Goal: Task Accomplishment & Management: Use online tool/utility

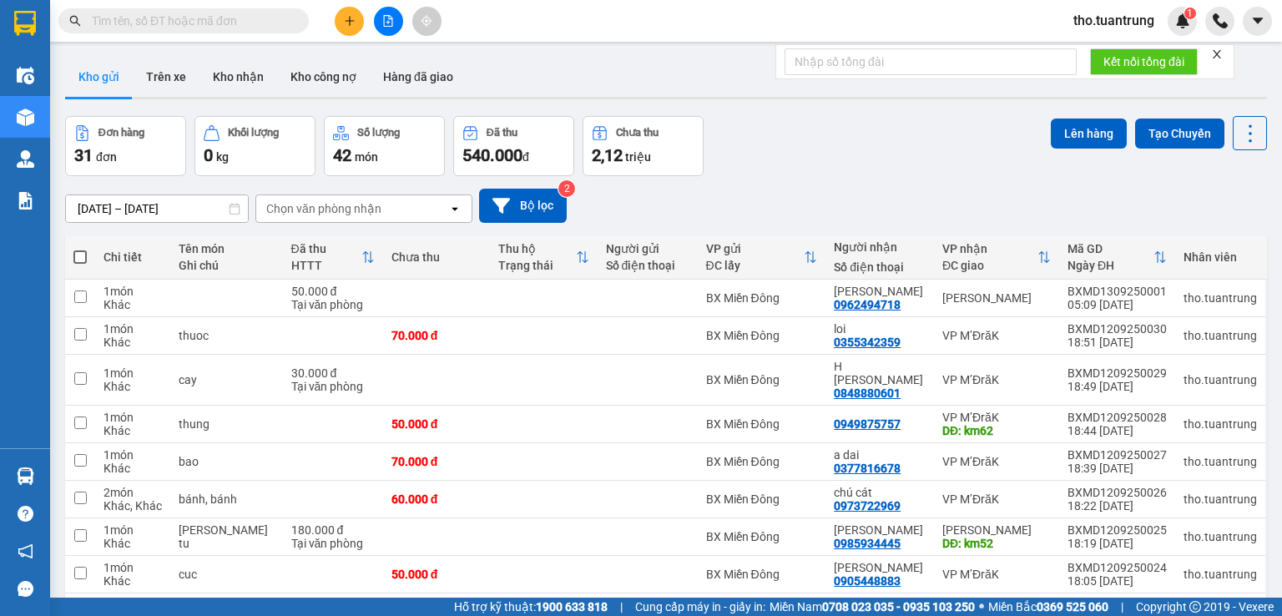
click at [82, 253] on span at bounding box center [79, 256] width 13 height 13
click at [80, 249] on input "checkbox" at bounding box center [80, 249] width 0 height 0
checkbox input "true"
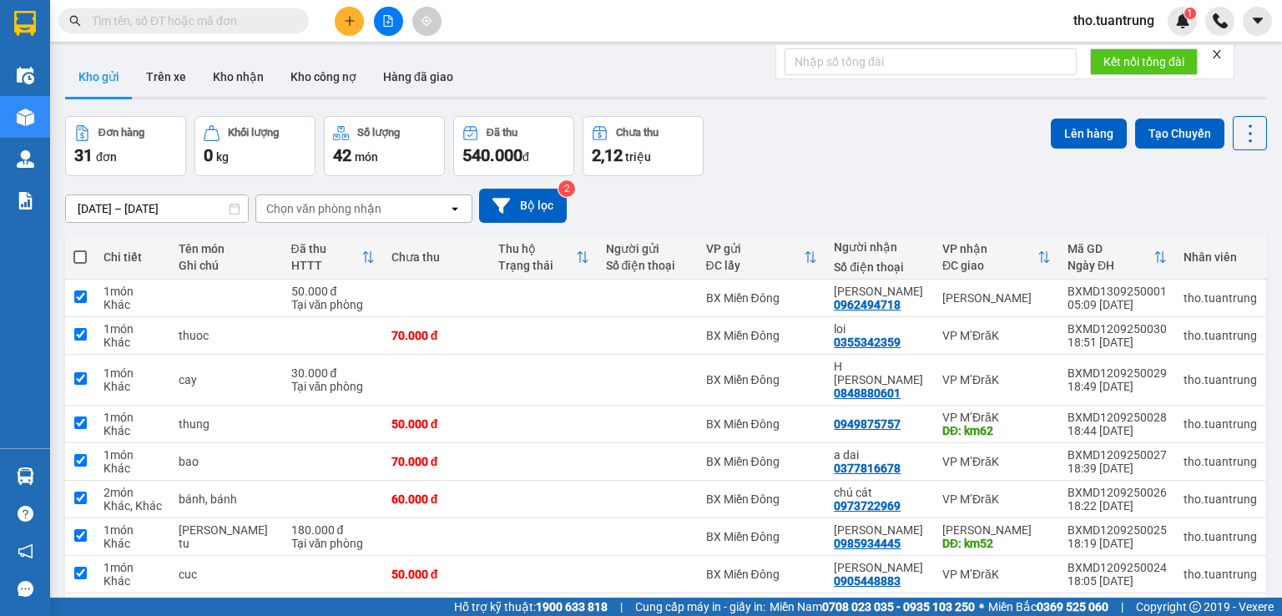
checkbox input "true"
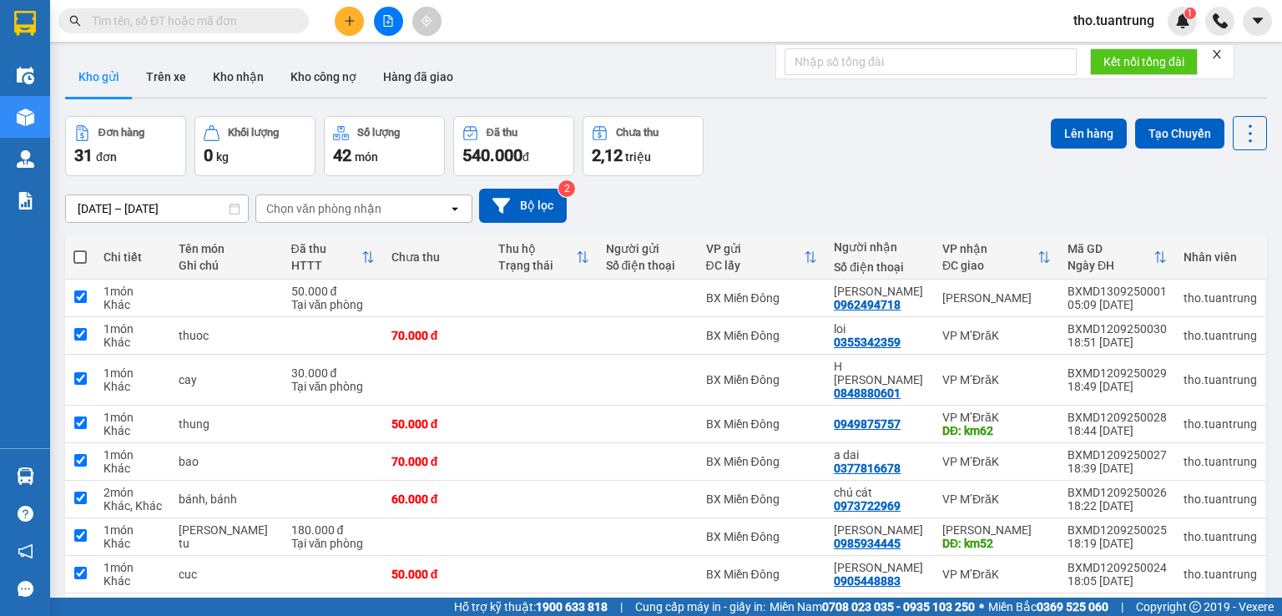
checkbox input "true"
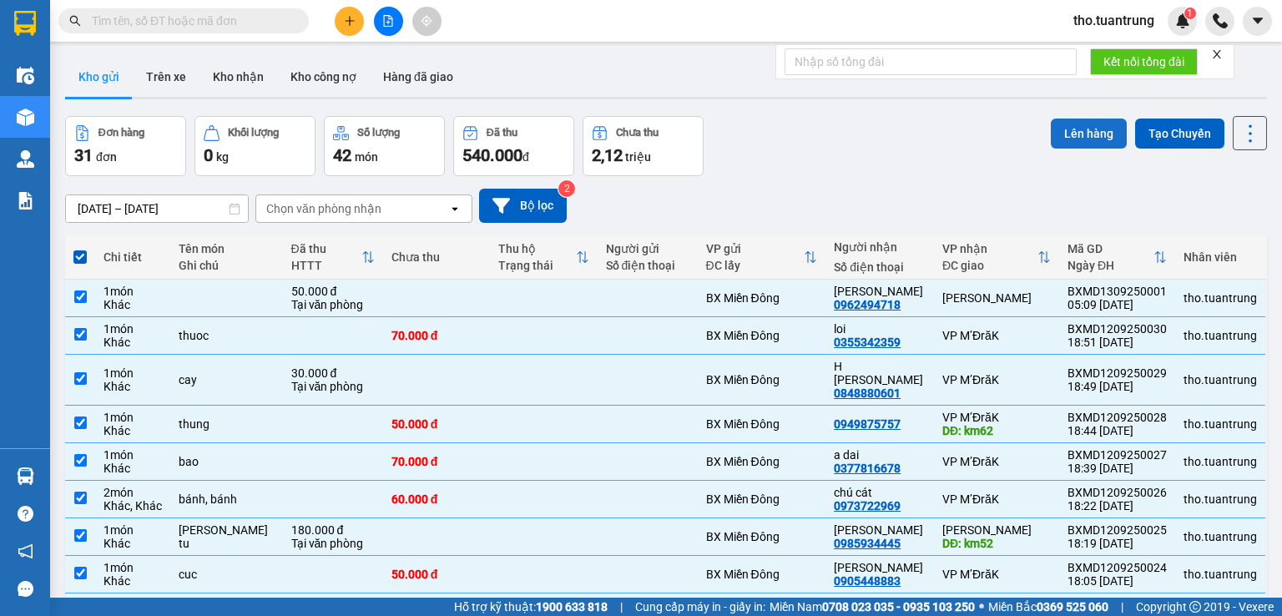
click at [1095, 132] on button "Lên hàng" at bounding box center [1089, 134] width 76 height 30
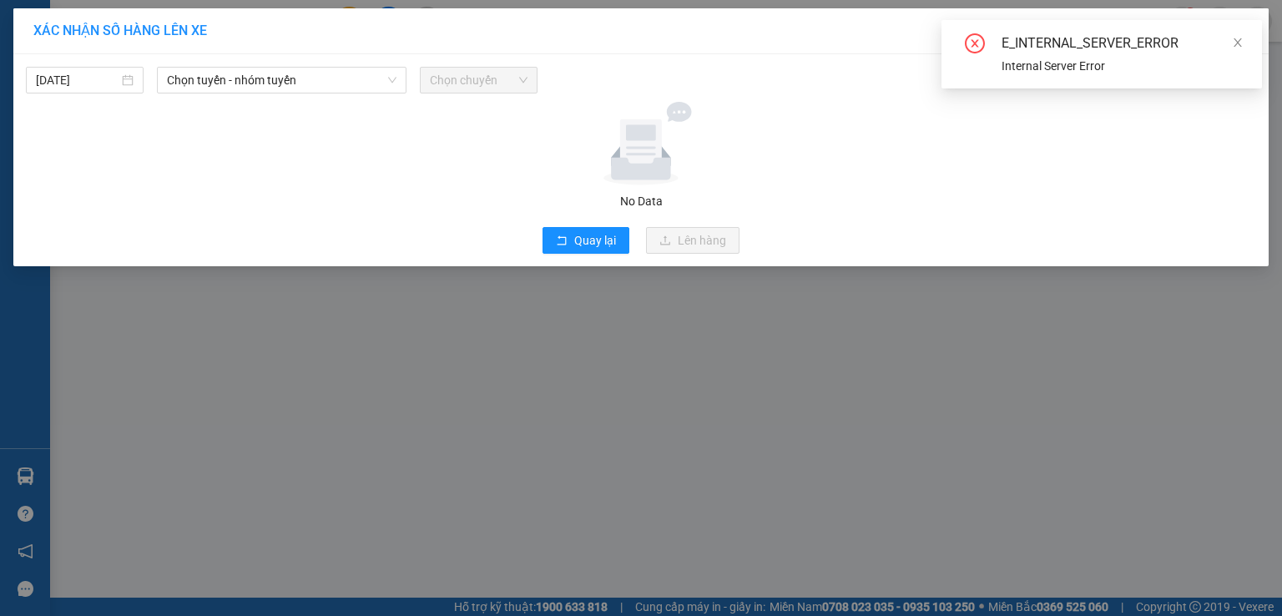
click at [336, 377] on div "XÁC NHẬN SỐ HÀNG LÊN XE 13/09/2025 Chọn tuyến - nhóm tuyến Chọn chuyến No Data …" at bounding box center [641, 308] width 1282 height 616
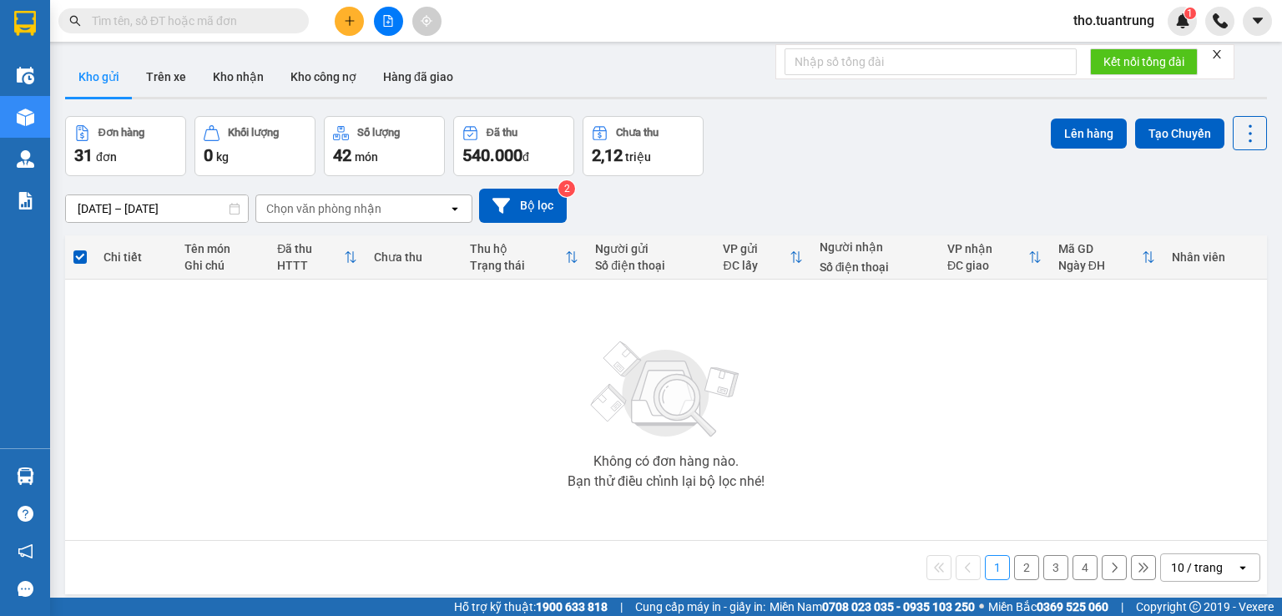
click at [168, 258] on th "Chi tiết" at bounding box center [135, 257] width 81 height 44
drag, startPoint x: 168, startPoint y: 258, endPoint x: 209, endPoint y: 267, distance: 41.9
click at [209, 267] on tr "Chi tiết Tên món Ghi chú Đã thu HTTT Chưa thu Thu hộ Trạng thái Người gửi Số đi…" at bounding box center [666, 257] width 1202 height 44
click at [1089, 131] on button "Lên hàng" at bounding box center [1089, 134] width 76 height 30
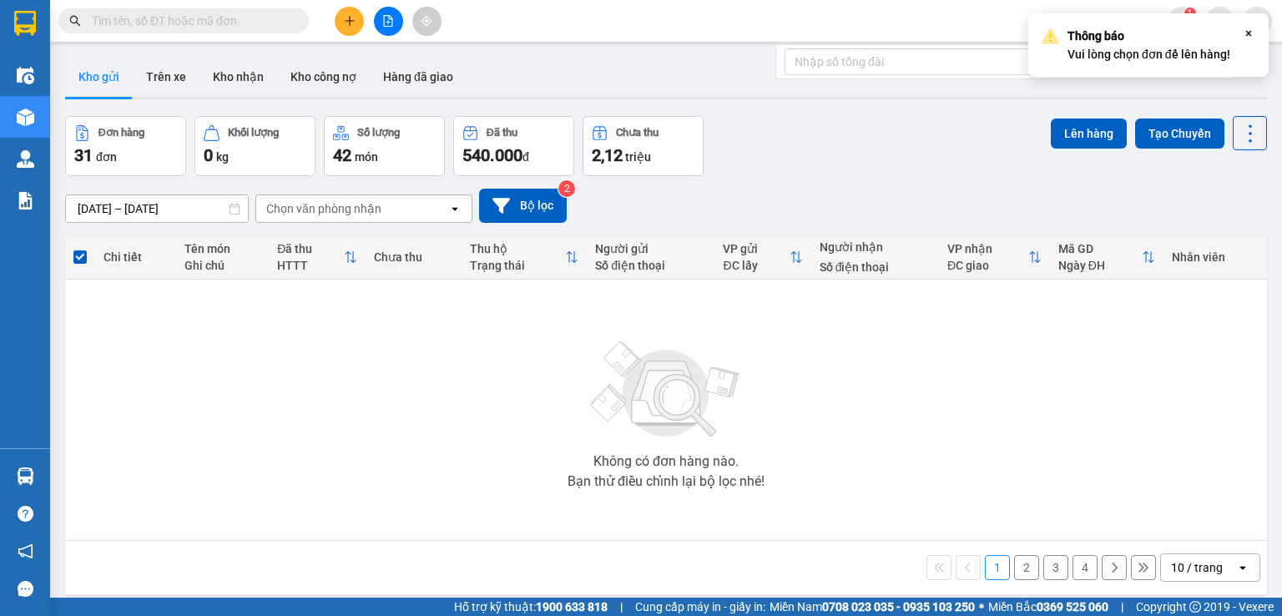
click at [903, 177] on div "[DATE] – [DATE] Press the down arrow key to interact with the calendar and sele…" at bounding box center [666, 205] width 1202 height 59
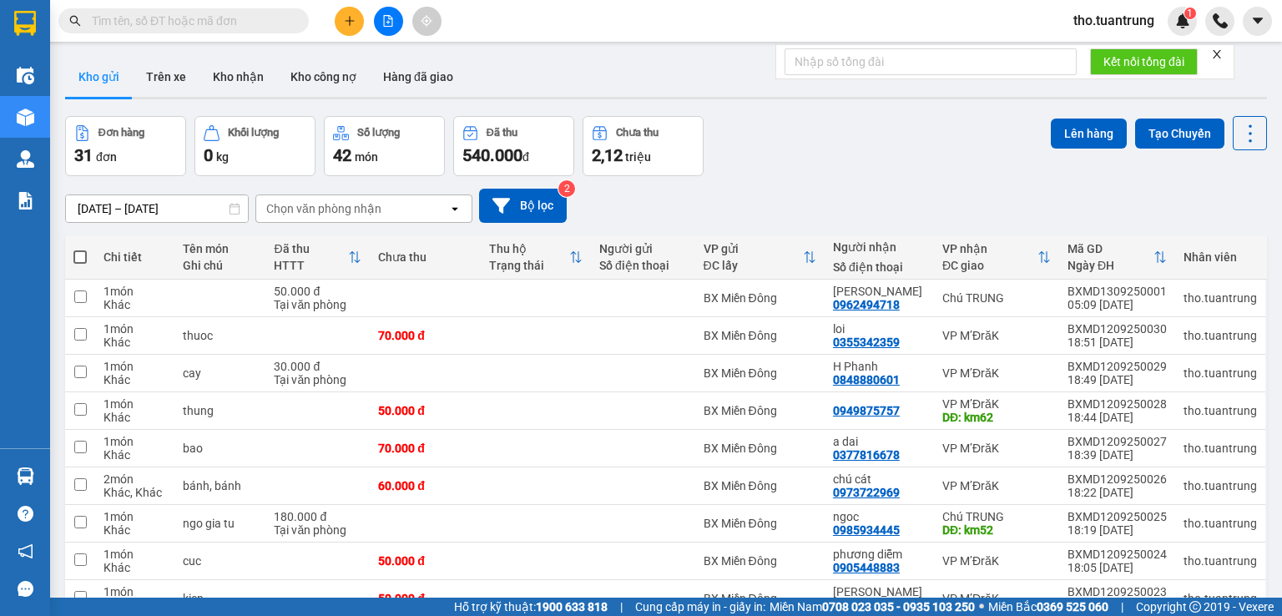
click at [81, 258] on span at bounding box center [79, 256] width 13 height 13
click at [80, 249] on input "checkbox" at bounding box center [80, 249] width 0 height 0
checkbox input "true"
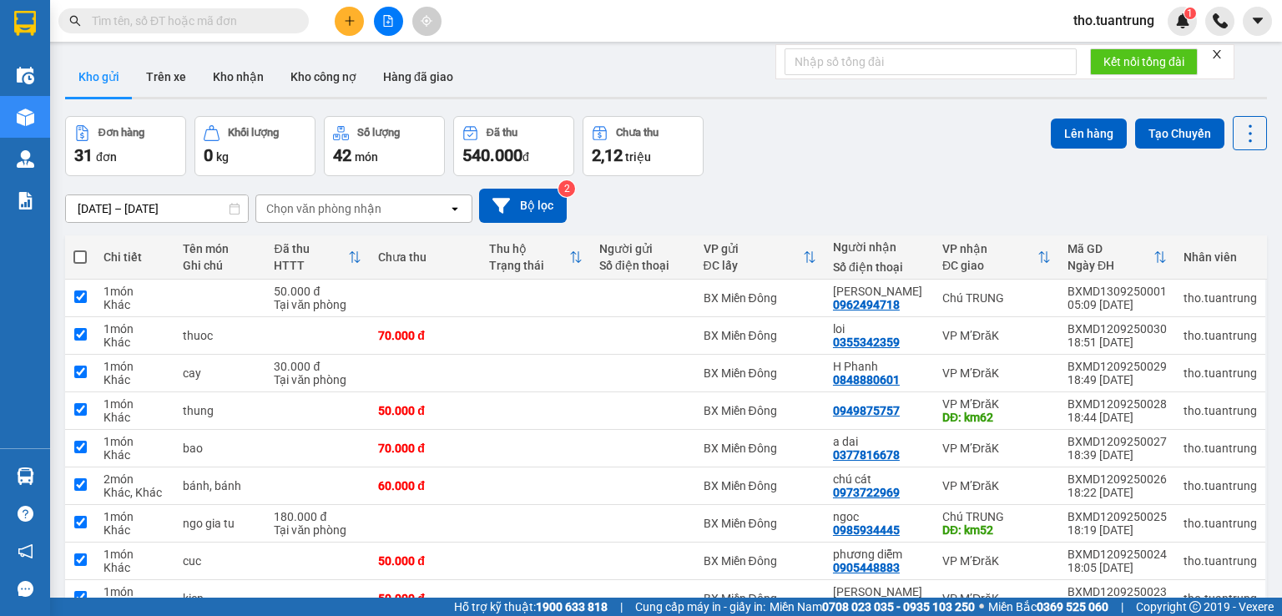
checkbox input "true"
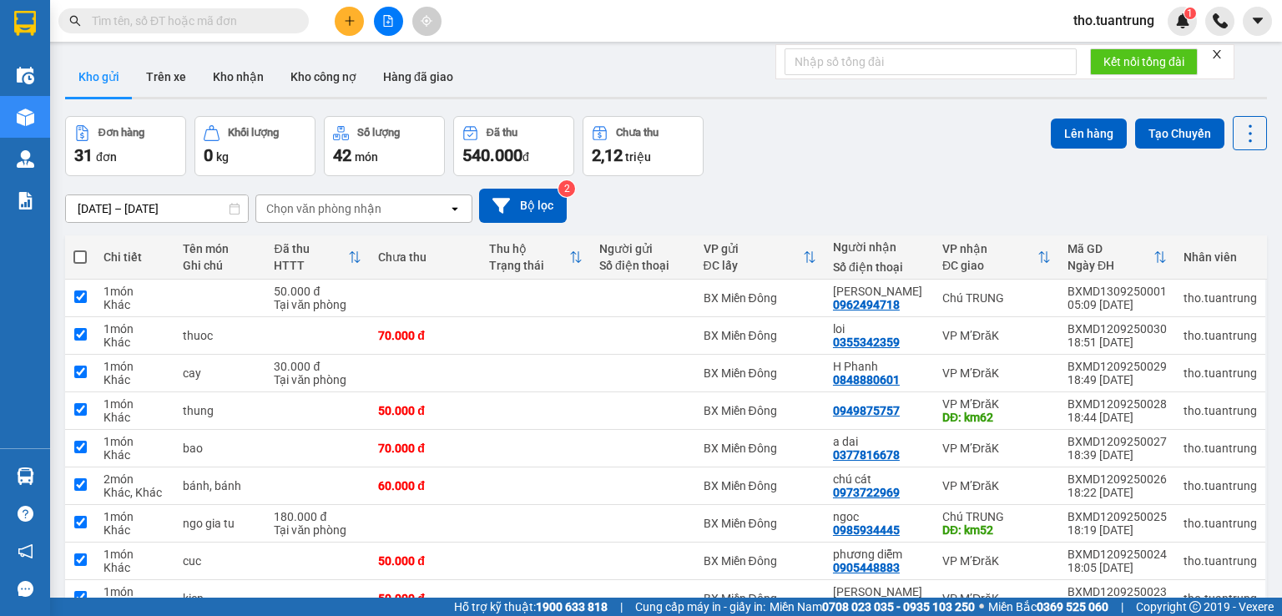
checkbox input "true"
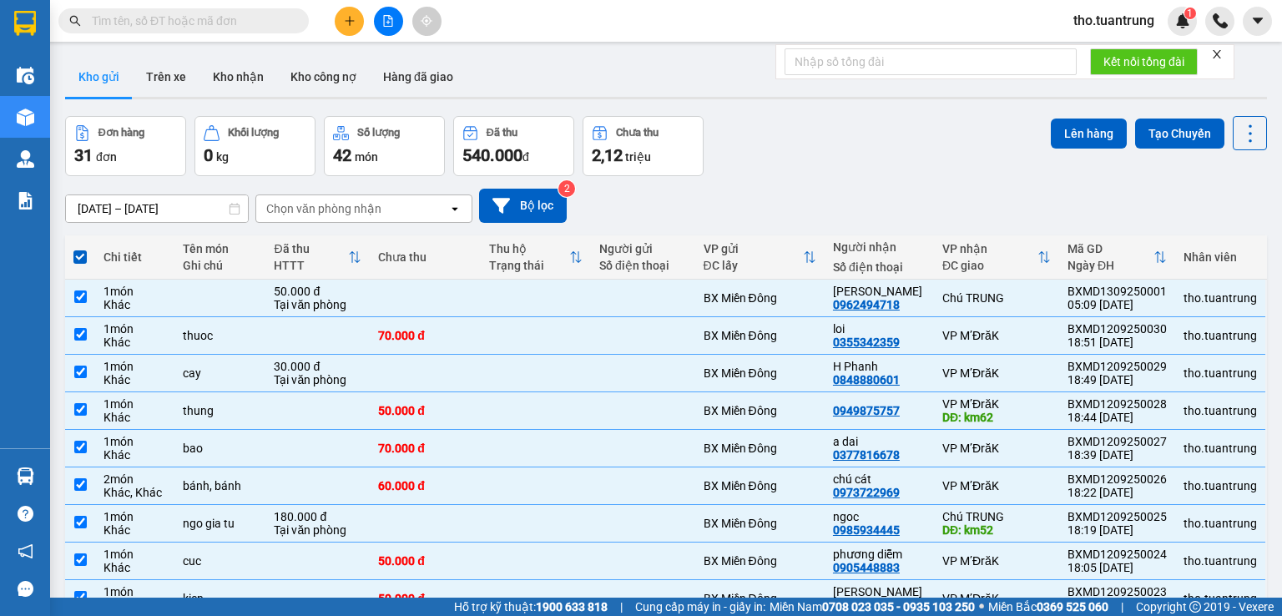
drag, startPoint x: 1068, startPoint y: 131, endPoint x: 1029, endPoint y: 131, distance: 39.2
click at [1051, 131] on button "Lên hàng" at bounding box center [1089, 134] width 76 height 30
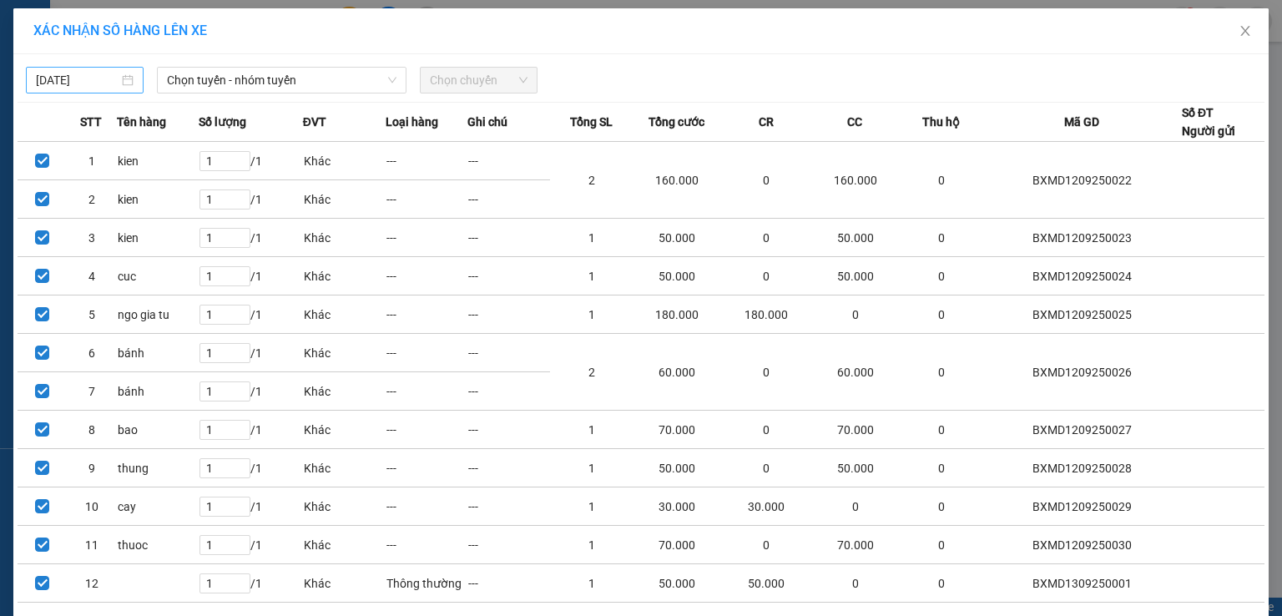
click at [94, 85] on input "[DATE]" at bounding box center [77, 80] width 83 height 18
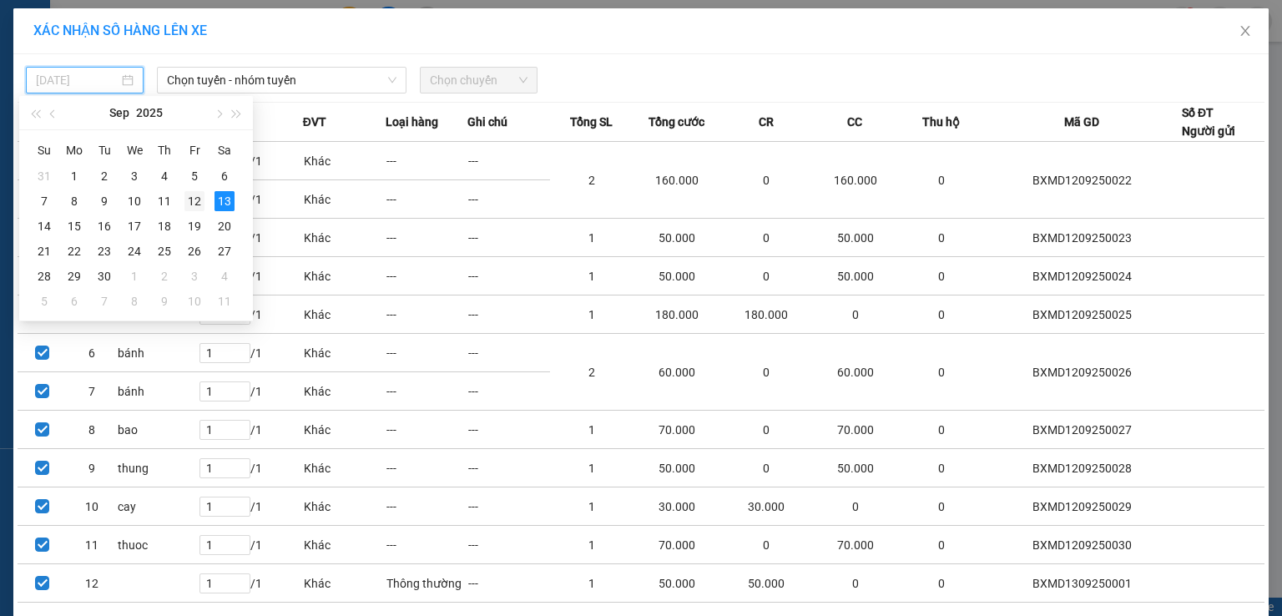
click at [195, 195] on div "12" at bounding box center [195, 201] width 20 height 20
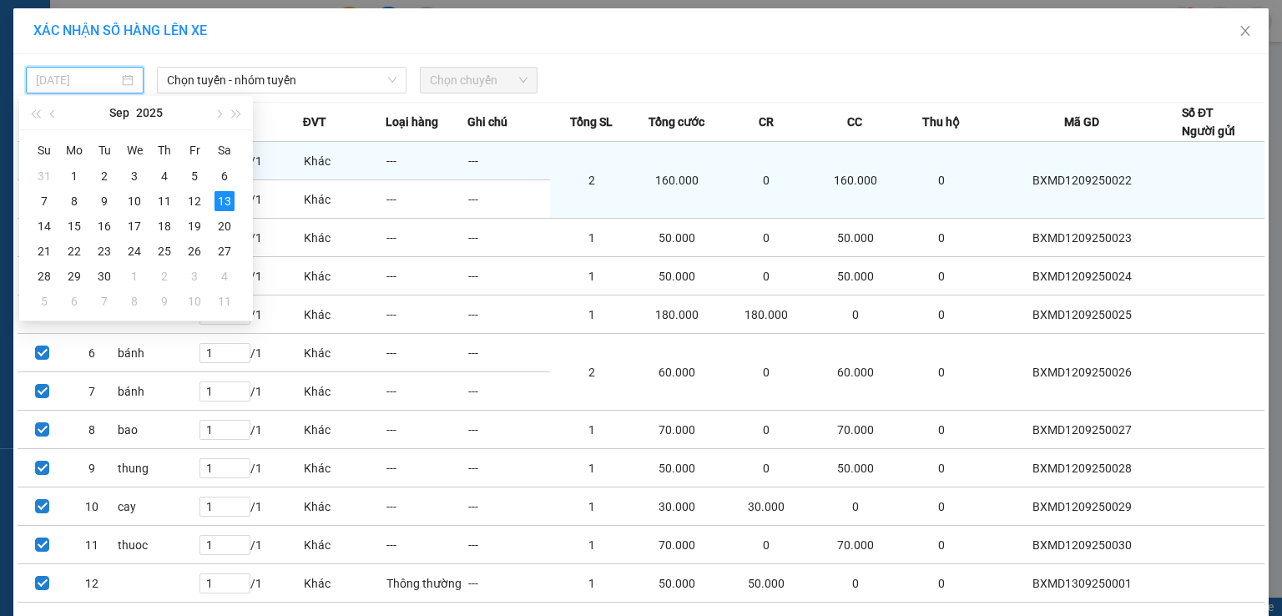
type input "[DATE]"
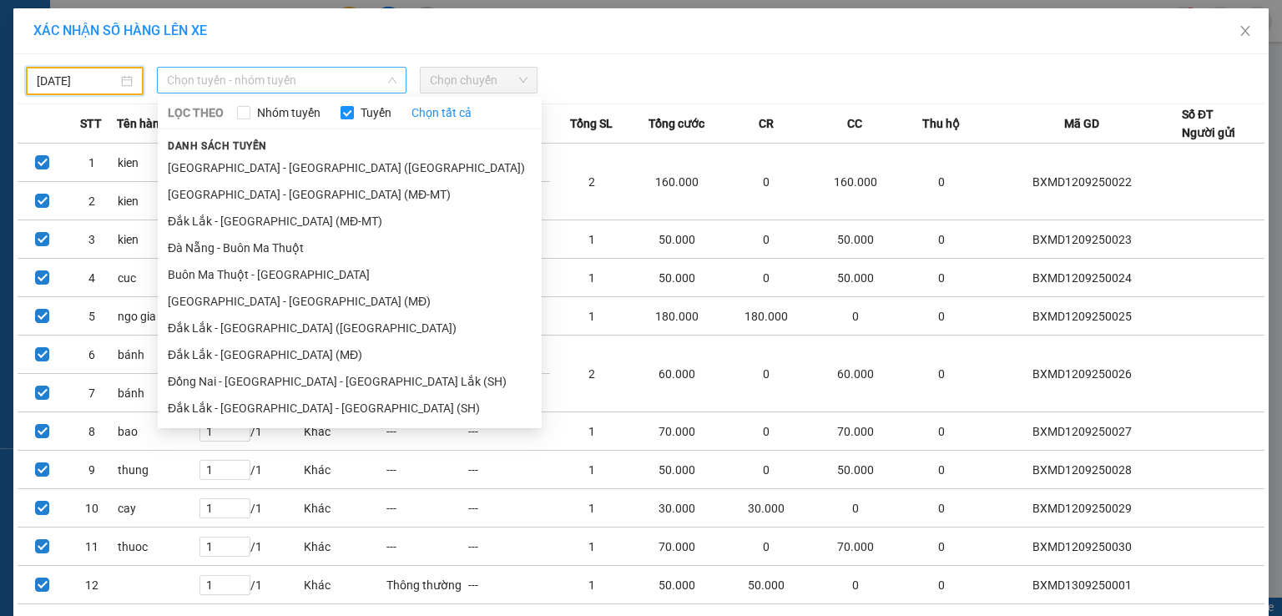
click at [301, 80] on span "Chọn tuyến - nhóm tuyến" at bounding box center [282, 80] width 230 height 25
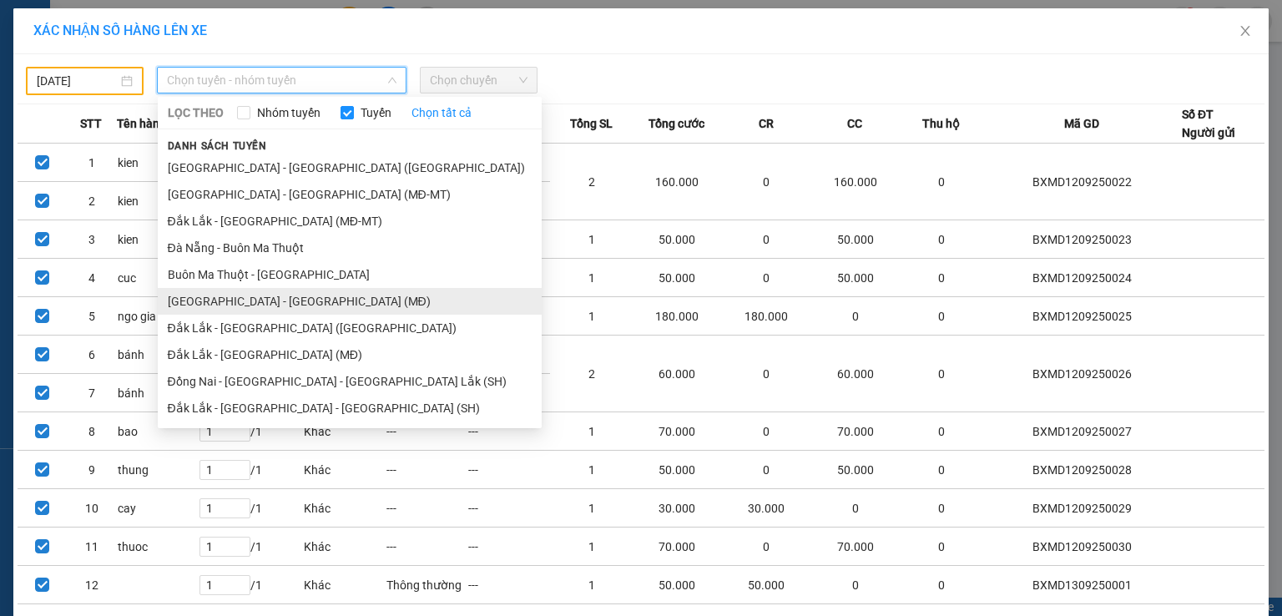
click at [286, 300] on li "[GEOGRAPHIC_DATA] - [GEOGRAPHIC_DATA] (MĐ)" at bounding box center [350, 301] width 384 height 27
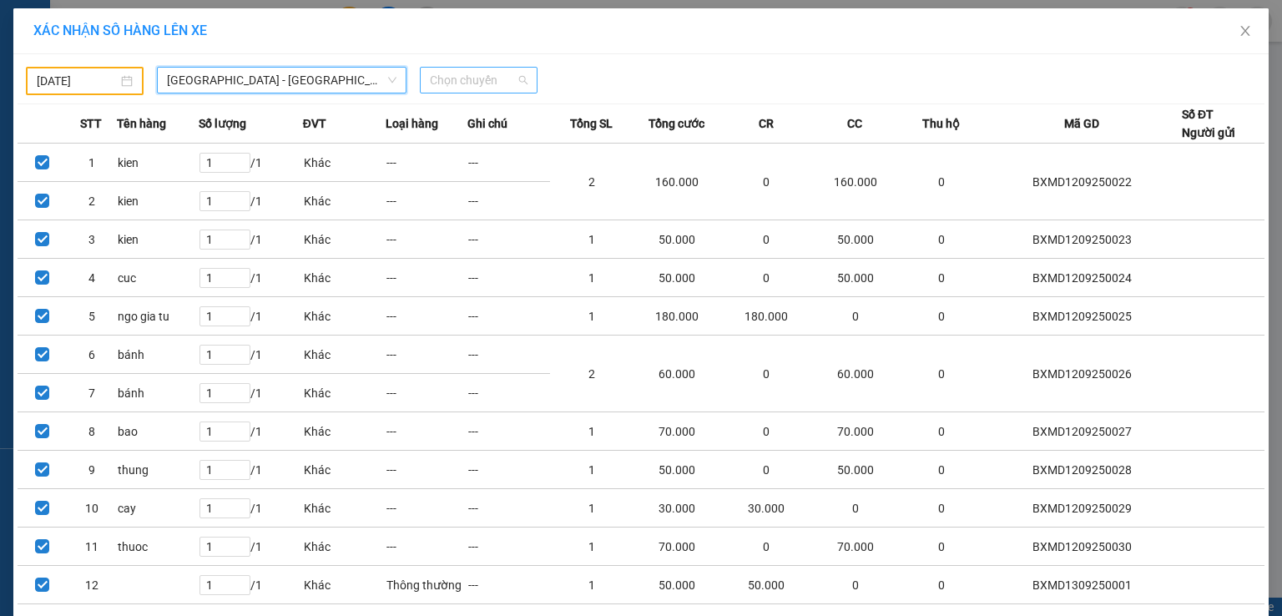
click at [454, 79] on span "Chọn chuyến" at bounding box center [479, 80] width 98 height 25
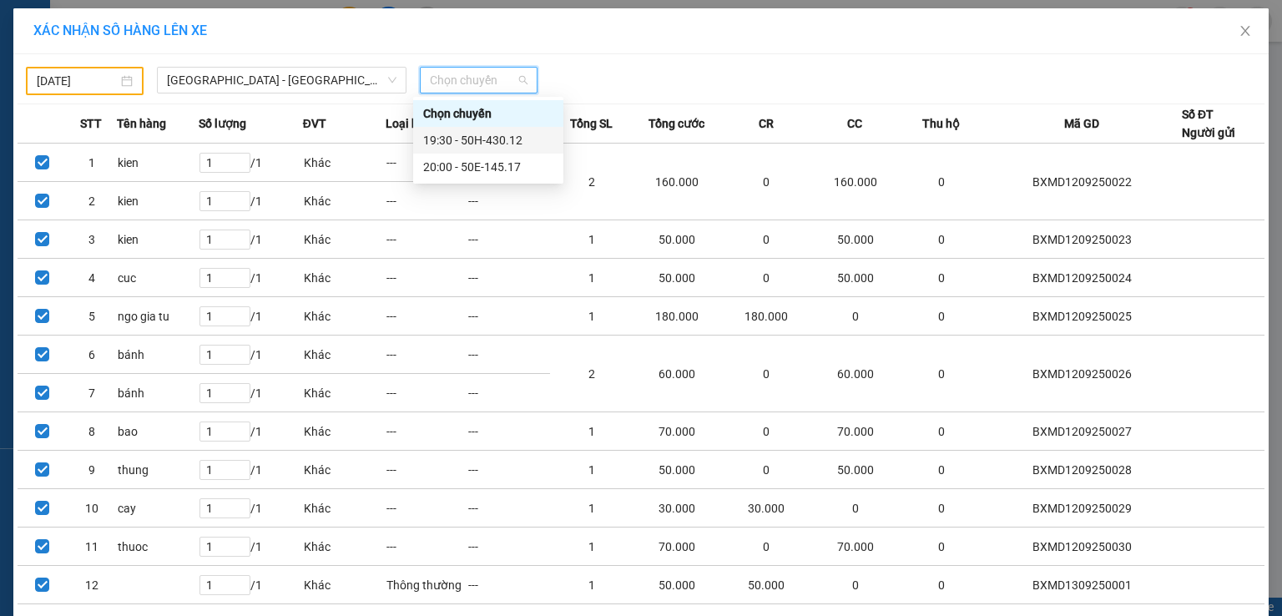
click at [503, 139] on div "19:30 - 50H-430.12" at bounding box center [488, 140] width 130 height 18
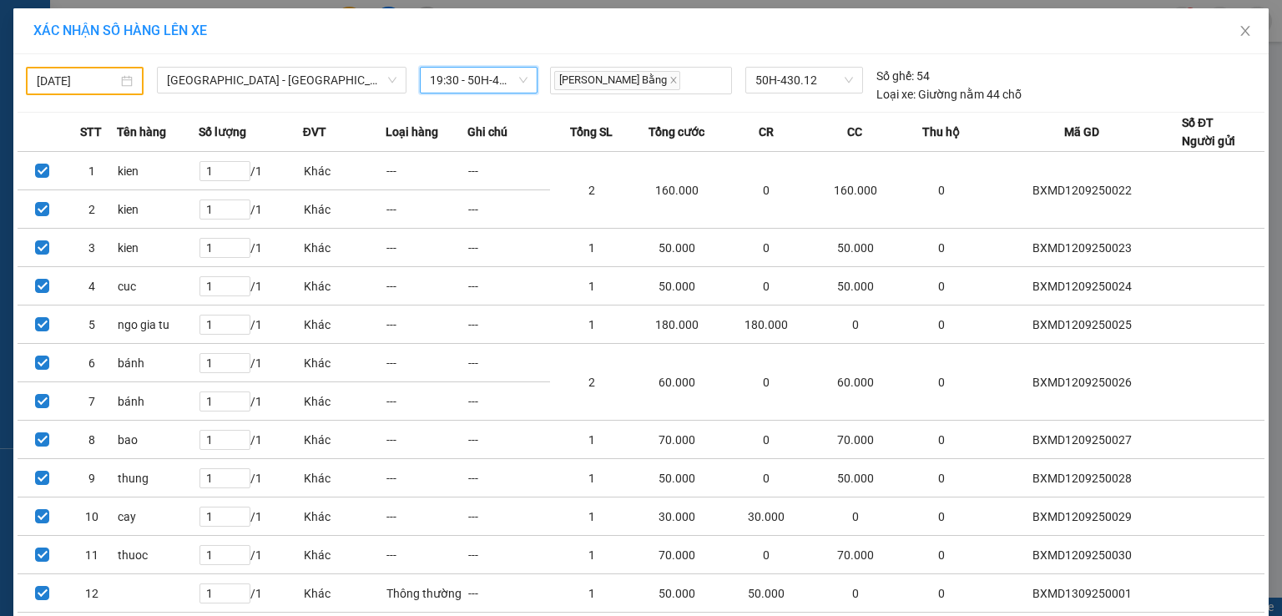
click at [508, 80] on span "19:30 - 50H-430.12" at bounding box center [479, 80] width 98 height 25
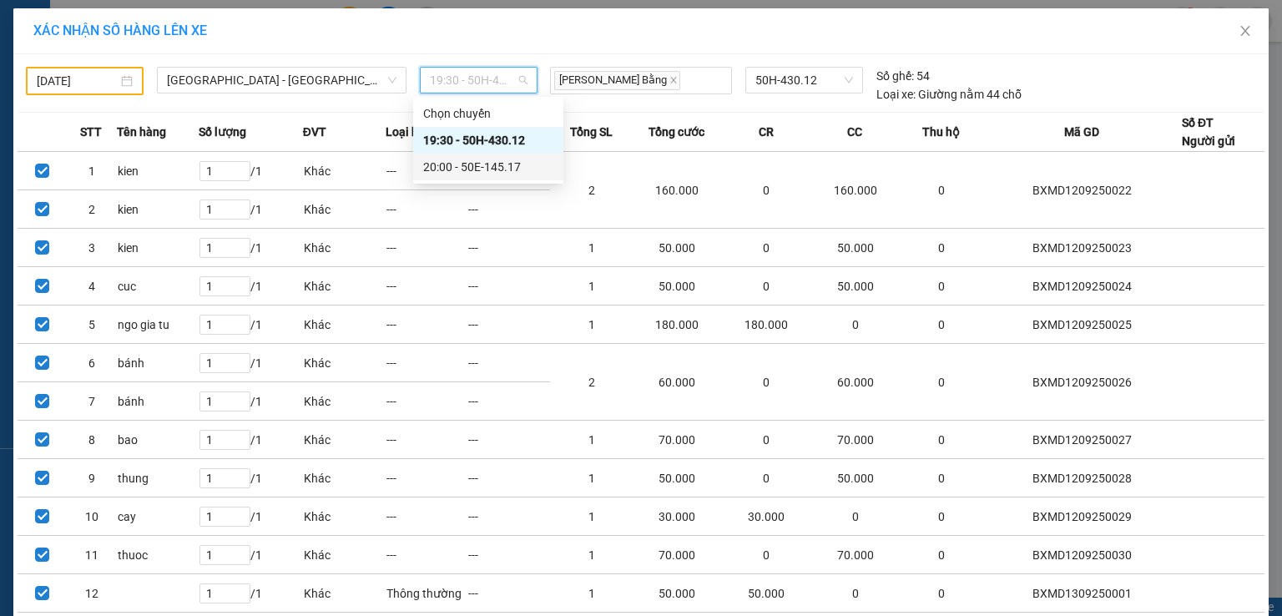
click at [516, 171] on div "20:00 - 50E-145.17" at bounding box center [488, 167] width 130 height 18
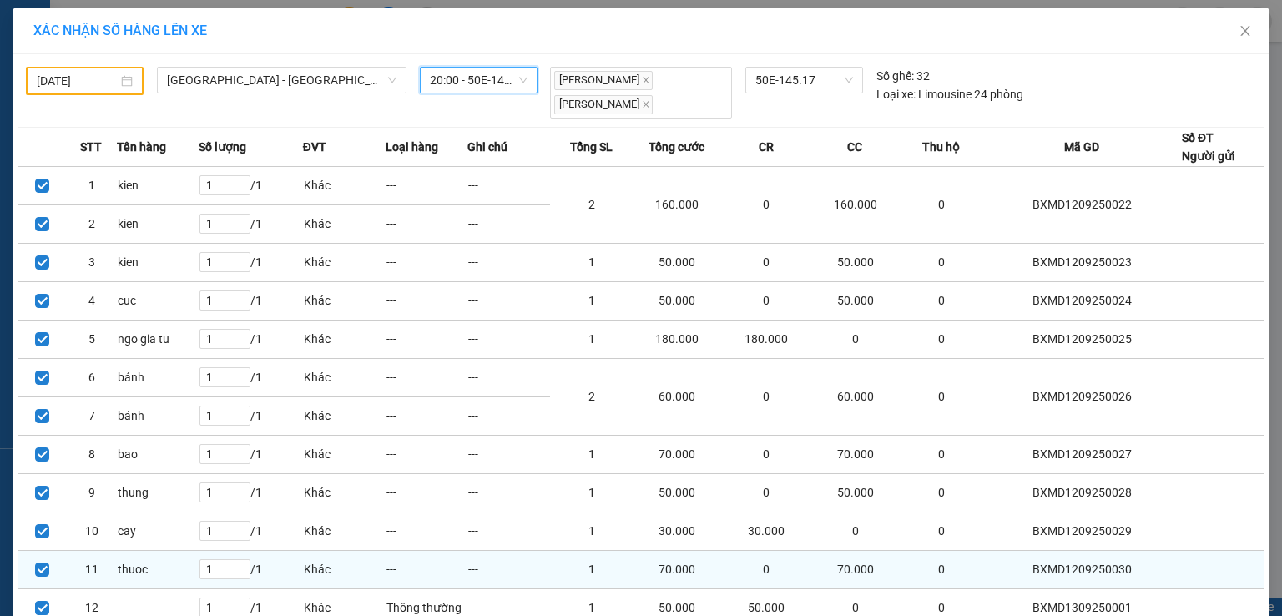
scroll to position [122, 0]
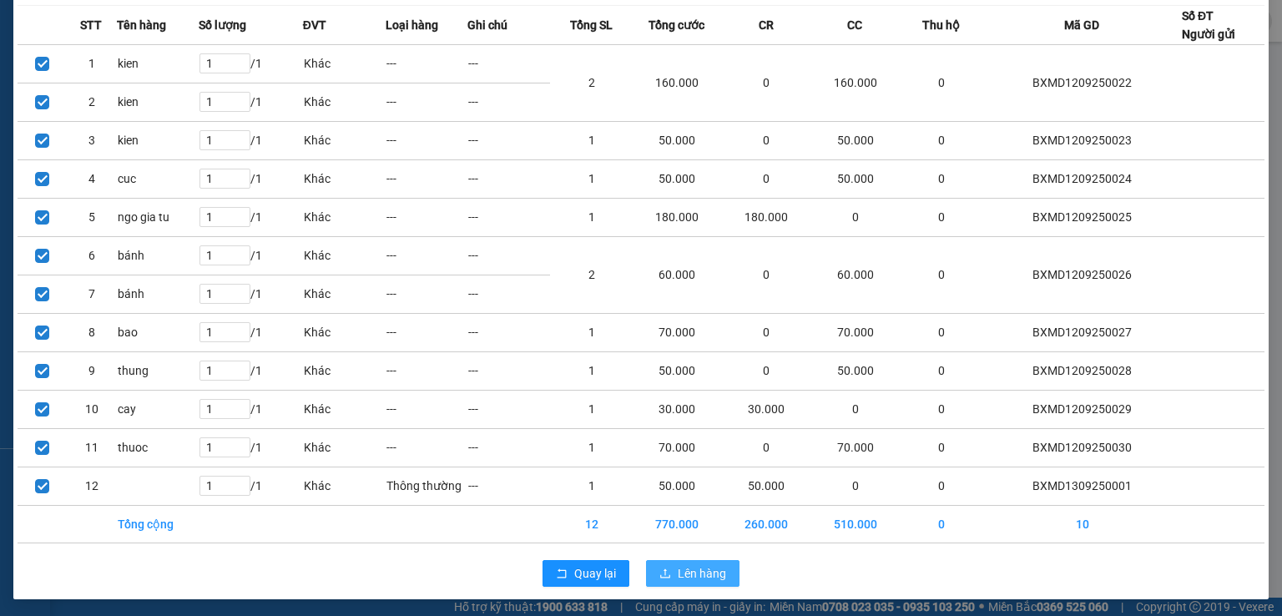
click at [670, 568] on button "Lên hàng" at bounding box center [693, 573] width 94 height 27
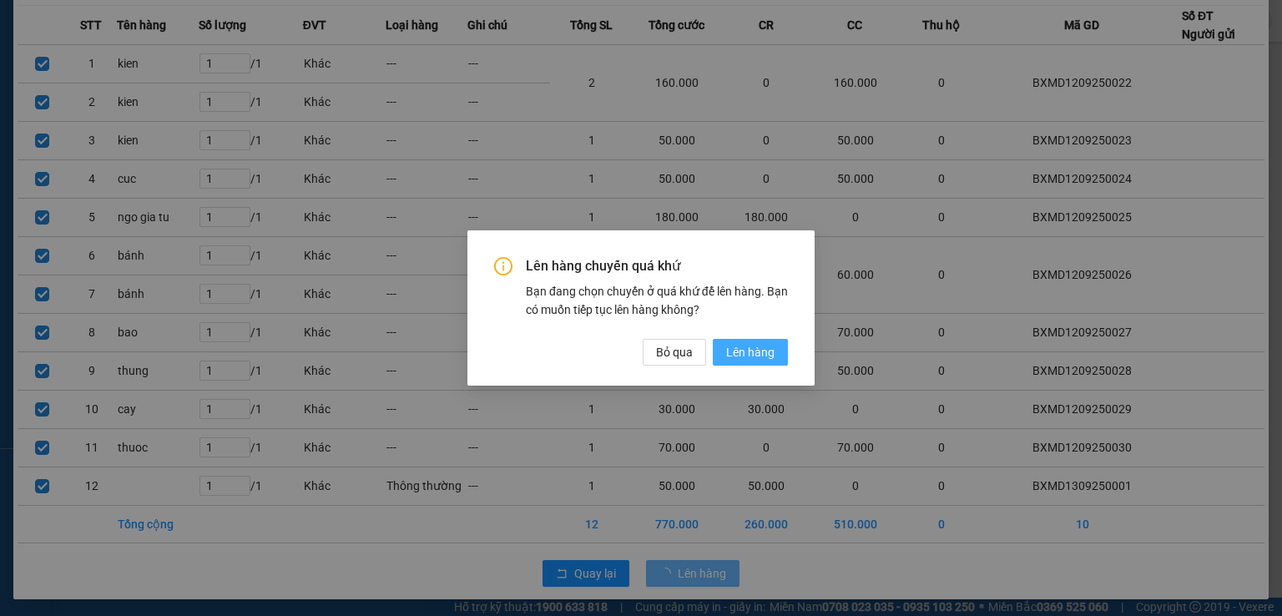
click at [765, 349] on span "Lên hàng" at bounding box center [750, 352] width 48 height 18
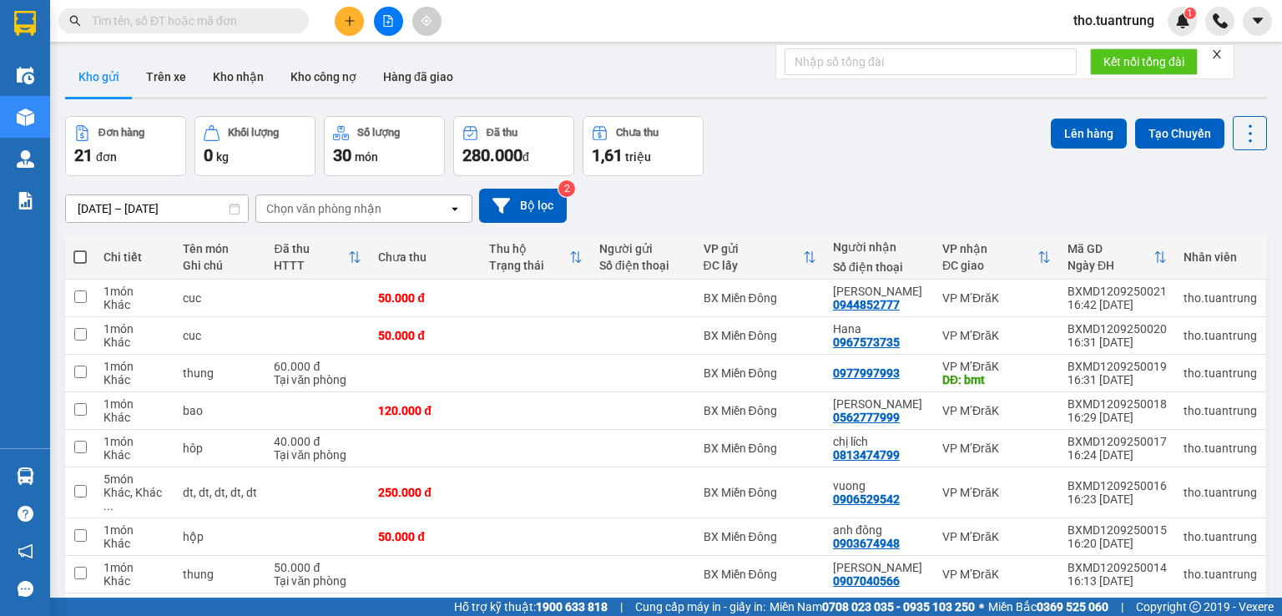
drag, startPoint x: 78, startPoint y: 255, endPoint x: 77, endPoint y: 263, distance: 8.5
click at [80, 261] on span at bounding box center [79, 256] width 13 height 13
click at [80, 249] on input "checkbox" at bounding box center [80, 249] width 0 height 0
checkbox input "true"
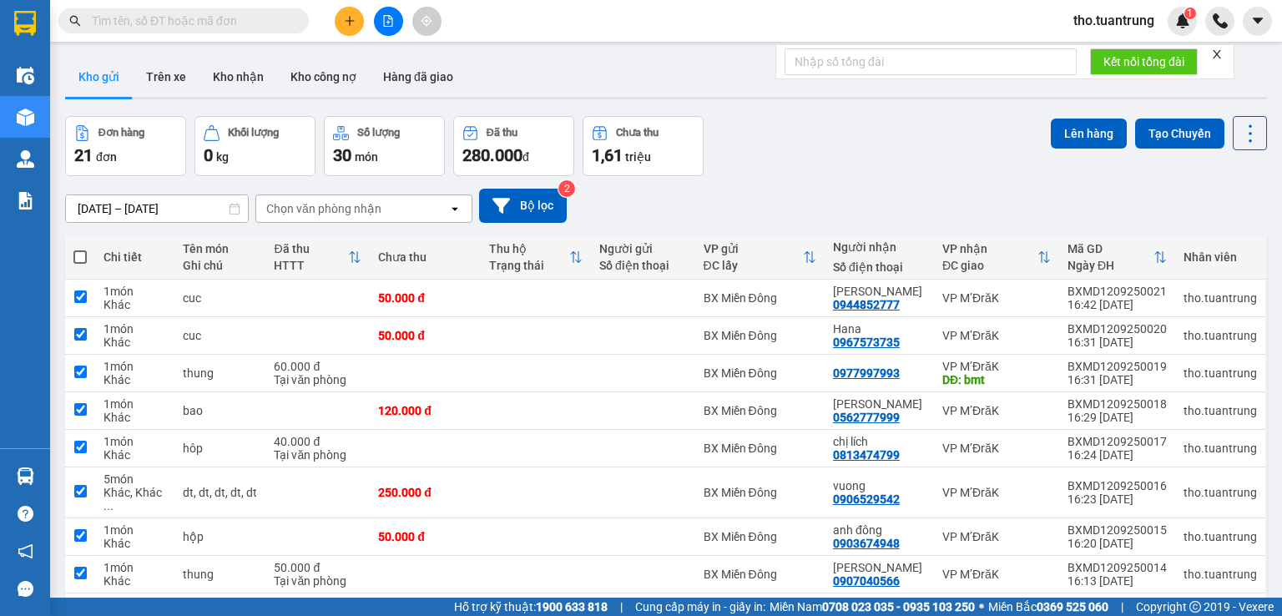
checkbox input "true"
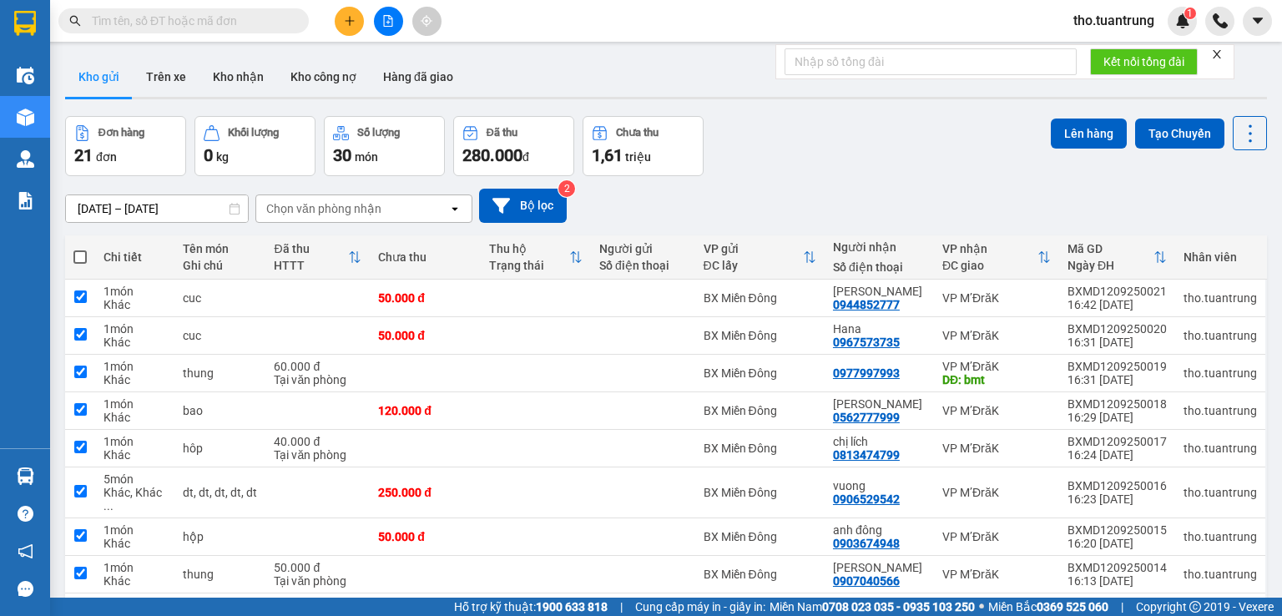
checkbox input "true"
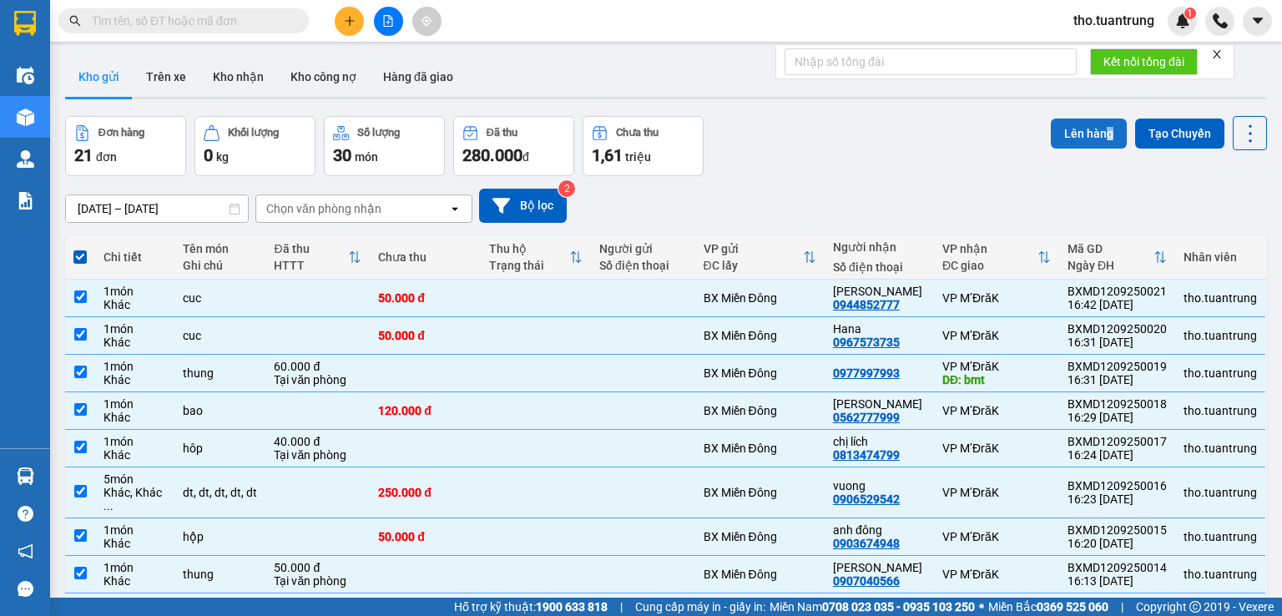
drag, startPoint x: 1109, startPoint y: 102, endPoint x: 1066, endPoint y: 124, distance: 47.8
click at [1114, 98] on div "ver 1.8.143 Kho gửi Trên xe Kho nhận Kho công nợ Hàng đã giao Đơn hàng 21 đơn K…" at bounding box center [666, 389] width 1216 height 679
drag, startPoint x: 635, startPoint y: 185, endPoint x: 737, endPoint y: 175, distance: 103.2
click at [639, 185] on div "[DATE] – [DATE] Press the down arrow key to interact with the calendar and sele…" at bounding box center [666, 205] width 1202 height 59
click at [1063, 129] on button "Lên hàng" at bounding box center [1089, 134] width 76 height 30
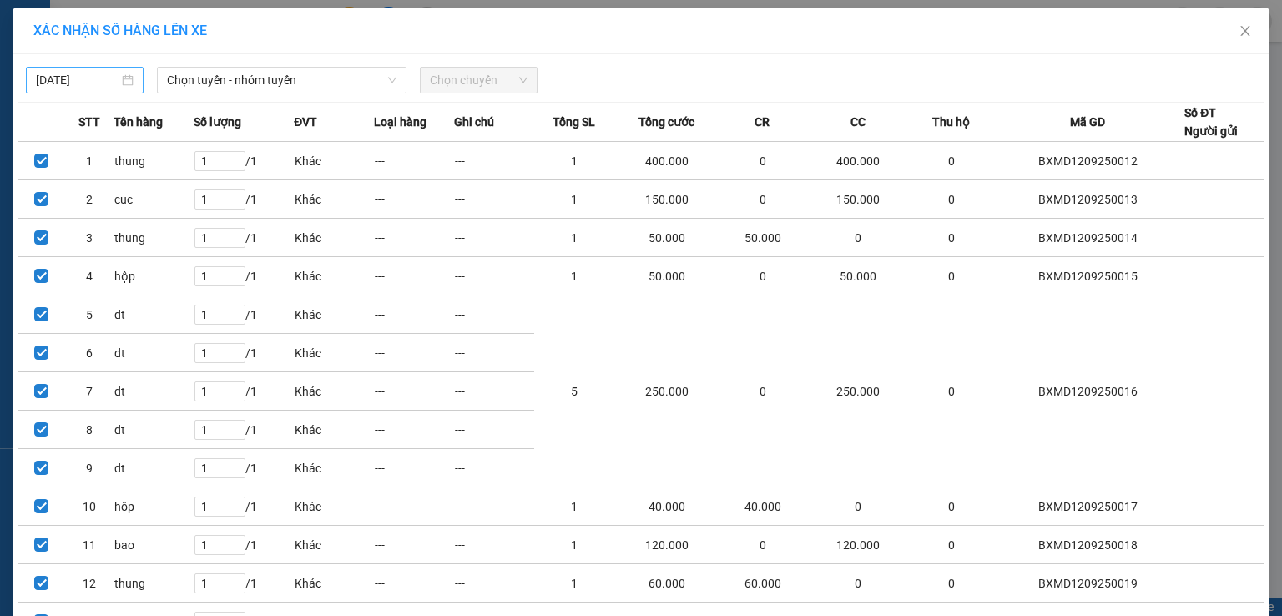
click at [84, 82] on input "[DATE]" at bounding box center [77, 80] width 83 height 18
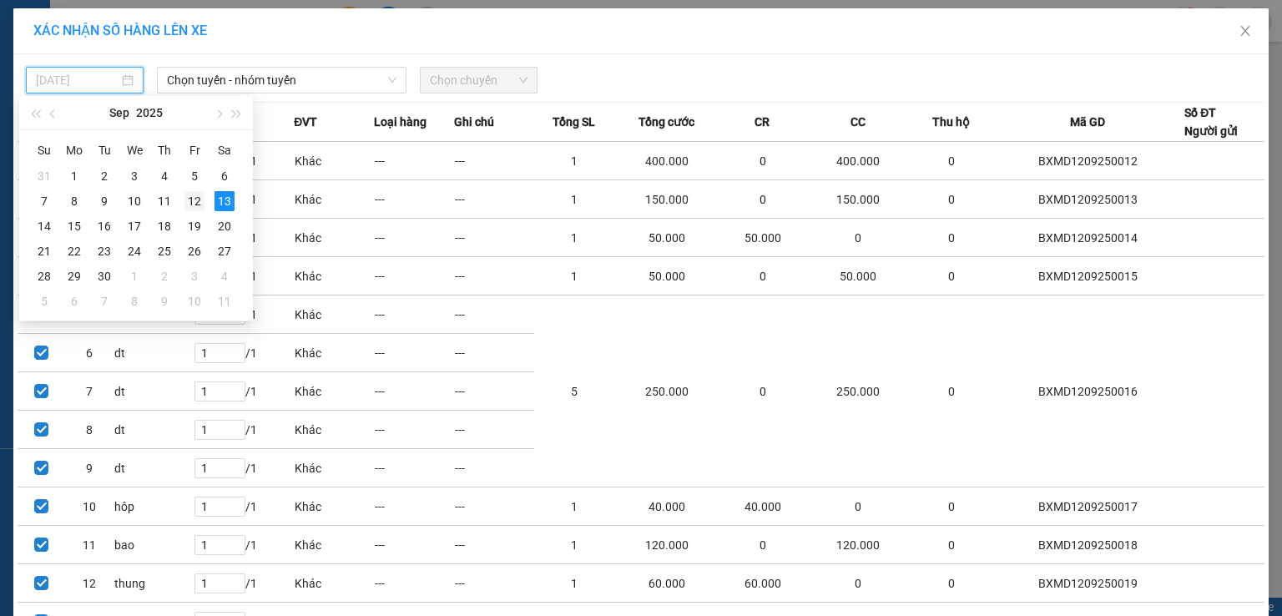
drag, startPoint x: 200, startPoint y: 206, endPoint x: 260, endPoint y: 118, distance: 107.5
click at [198, 205] on div "12" at bounding box center [195, 201] width 20 height 20
type input "[DATE]"
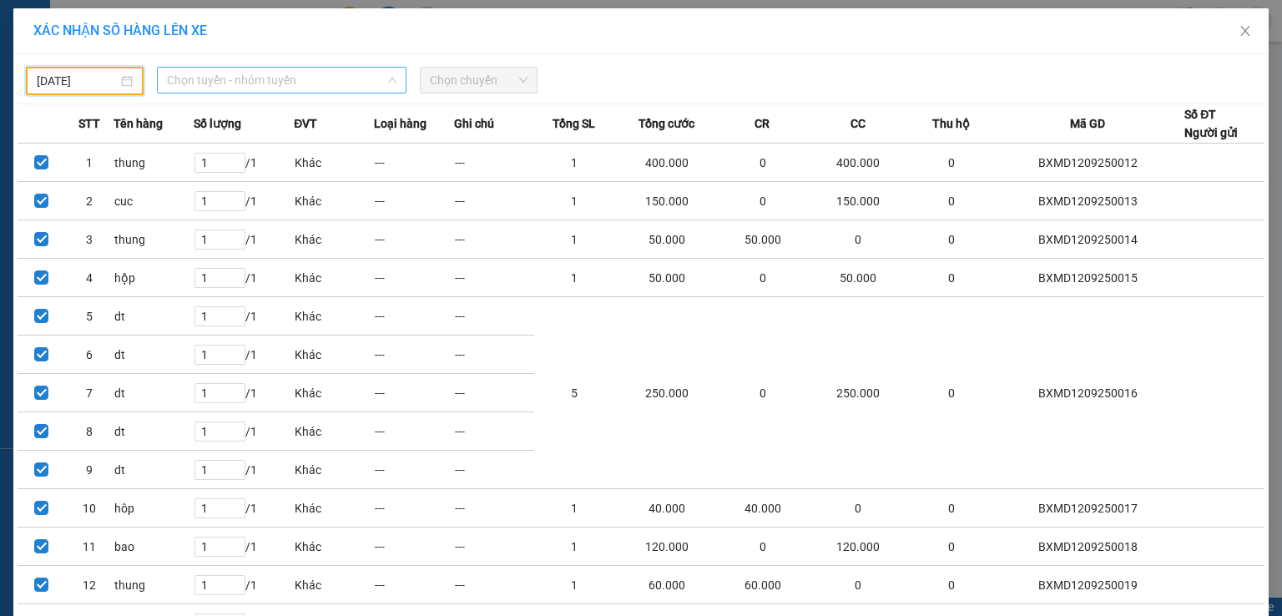
click at [301, 83] on span "Chọn tuyến - nhóm tuyến" at bounding box center [282, 80] width 230 height 25
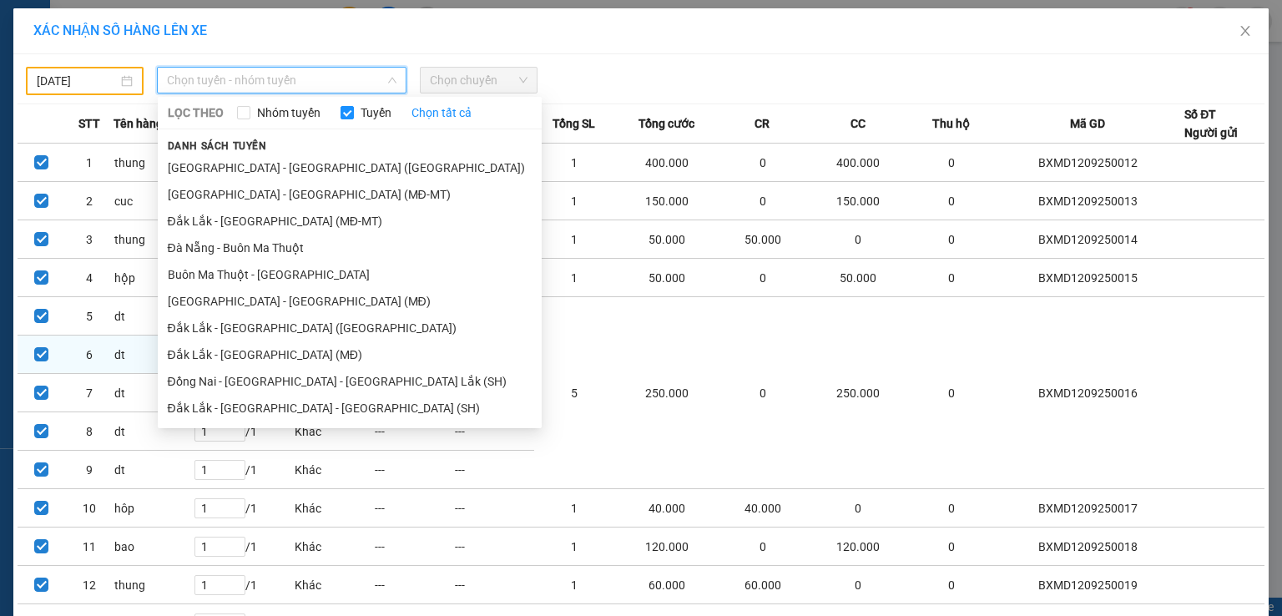
click at [274, 354] on li "Đắk Lắk - [GEOGRAPHIC_DATA] (MĐ)" at bounding box center [350, 354] width 384 height 27
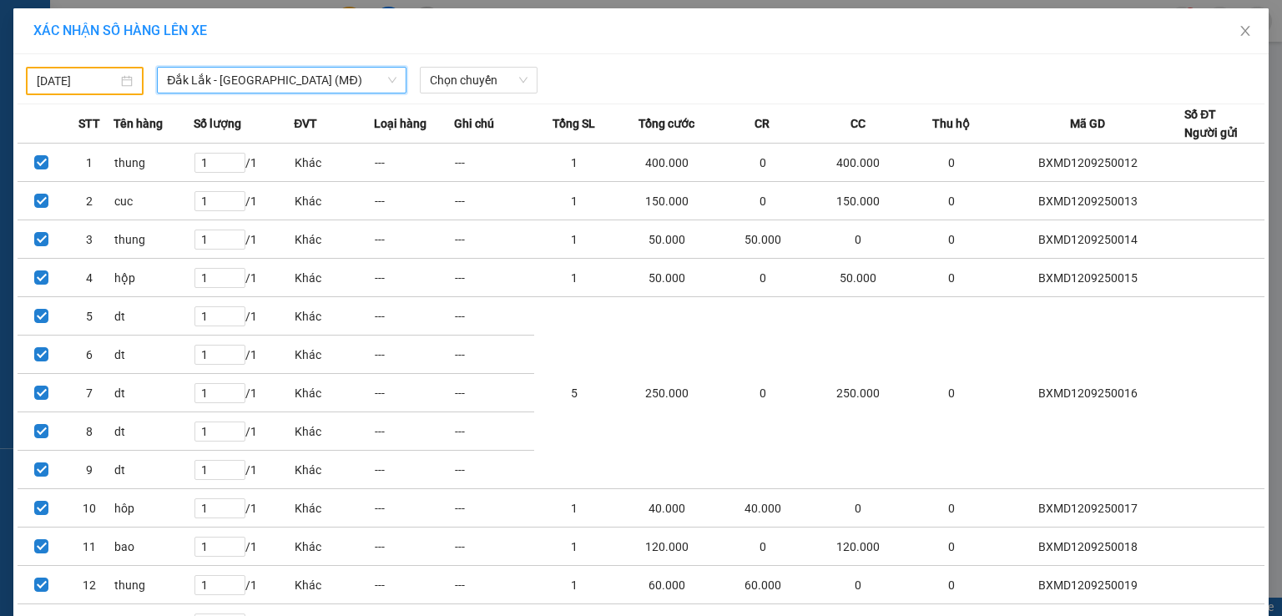
click at [138, 107] on th "Tên hàng" at bounding box center [154, 123] width 80 height 39
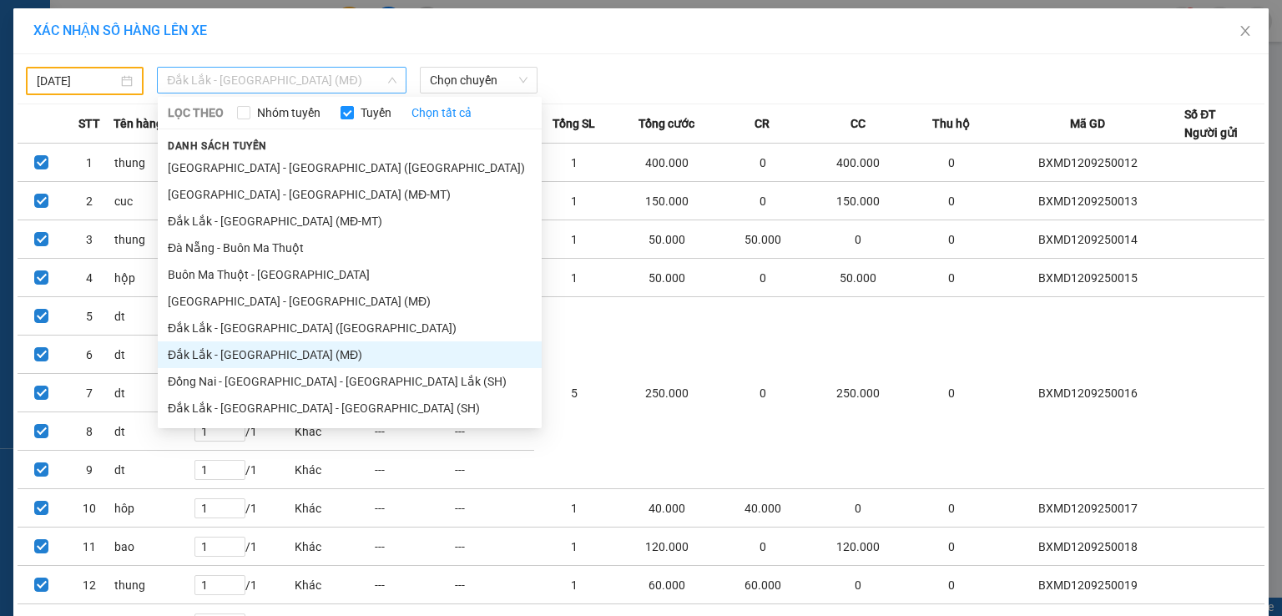
click at [225, 87] on span "Đắk Lắk - [GEOGRAPHIC_DATA] (MĐ)" at bounding box center [282, 80] width 230 height 25
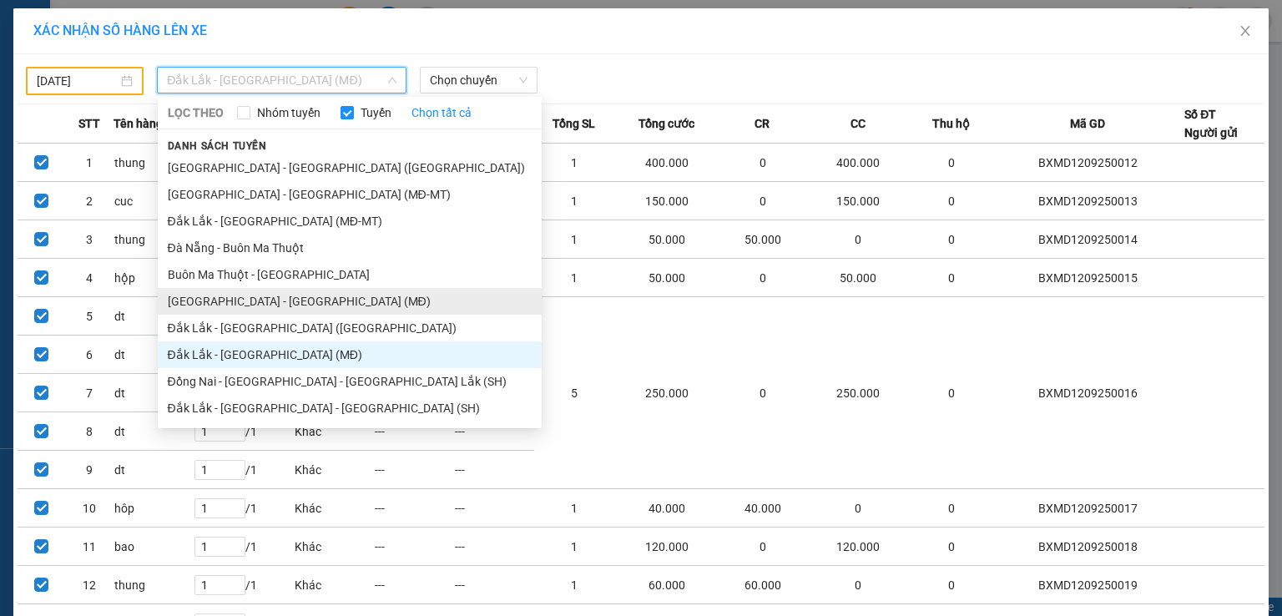
click at [278, 296] on li "[GEOGRAPHIC_DATA] - [GEOGRAPHIC_DATA] (MĐ)" at bounding box center [350, 301] width 384 height 27
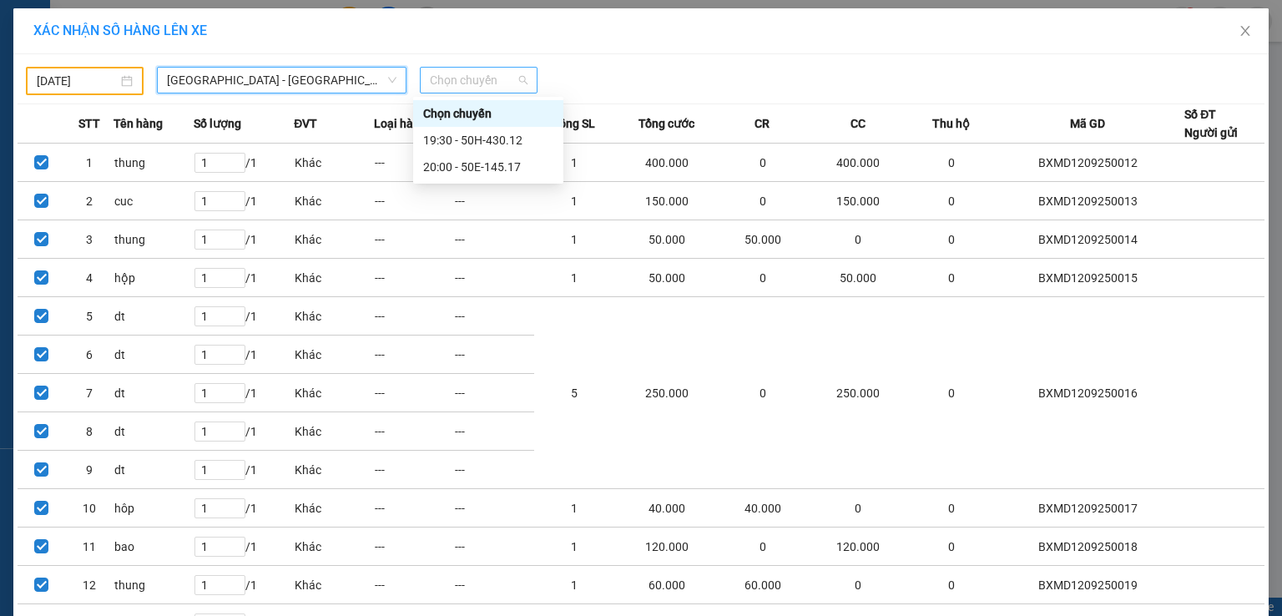
click at [473, 71] on span "Chọn chuyến" at bounding box center [479, 80] width 98 height 25
click at [488, 173] on div "20:00 - 50E-145.17" at bounding box center [488, 167] width 130 height 18
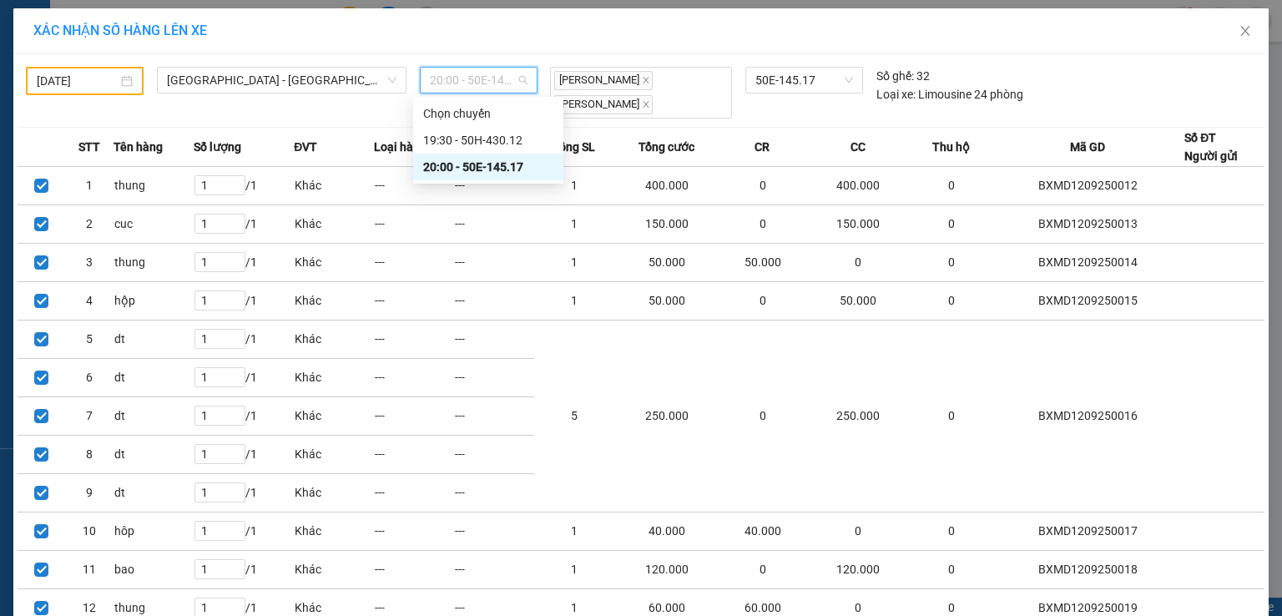
click at [471, 73] on span "20:00 - 50E-145.17" at bounding box center [479, 80] width 98 height 25
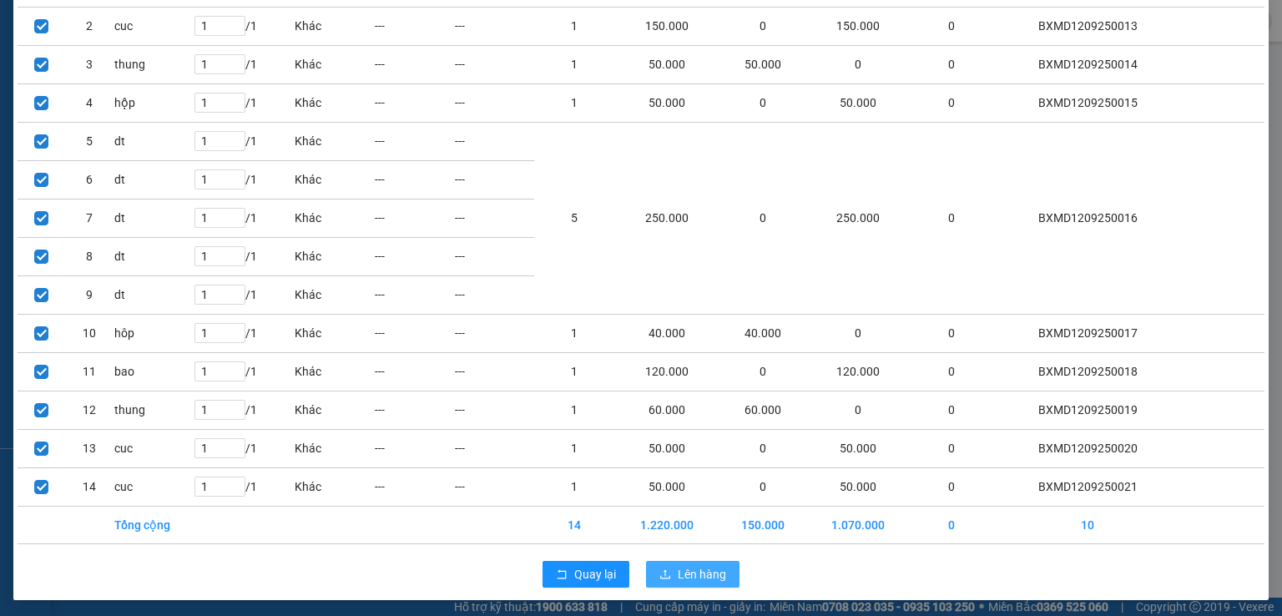
click at [697, 571] on span "Lên hàng" at bounding box center [702, 574] width 48 height 18
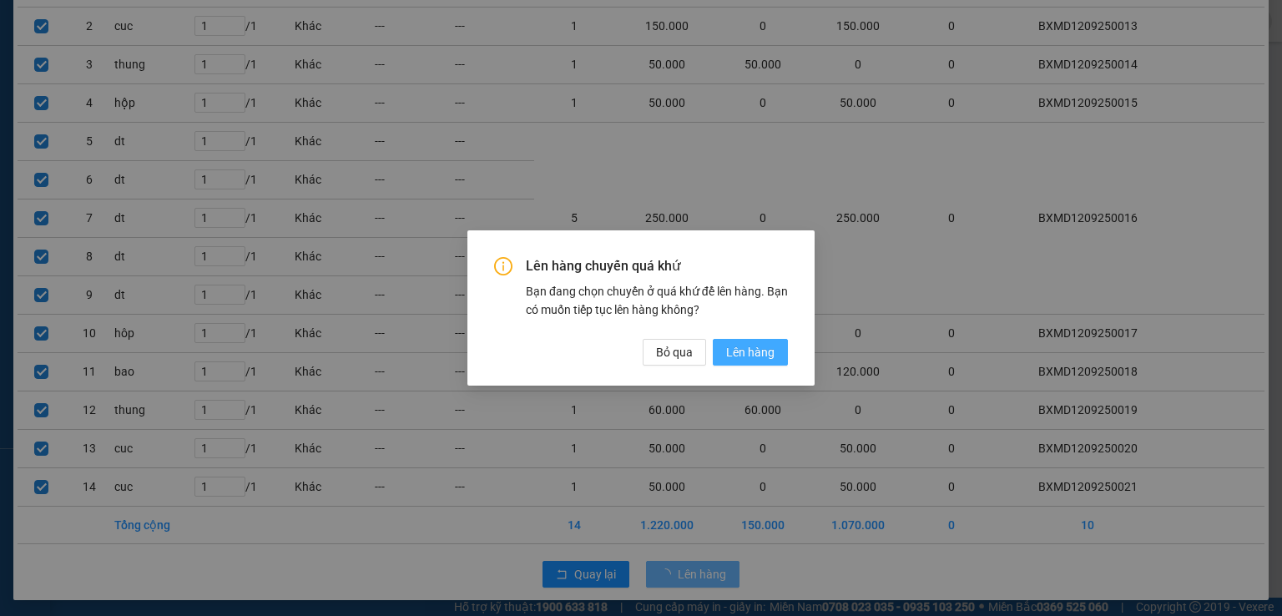
click at [765, 362] on button "Lên hàng" at bounding box center [750, 352] width 75 height 27
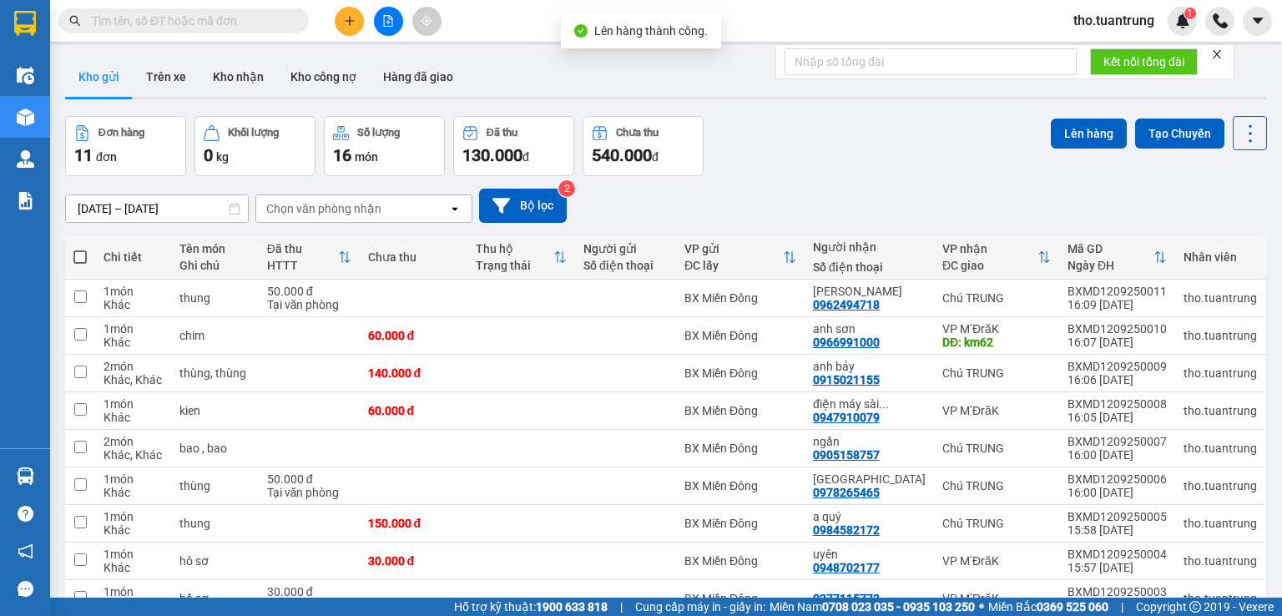
click at [80, 261] on span at bounding box center [79, 256] width 13 height 13
click at [80, 249] on input "checkbox" at bounding box center [80, 249] width 0 height 0
checkbox input "true"
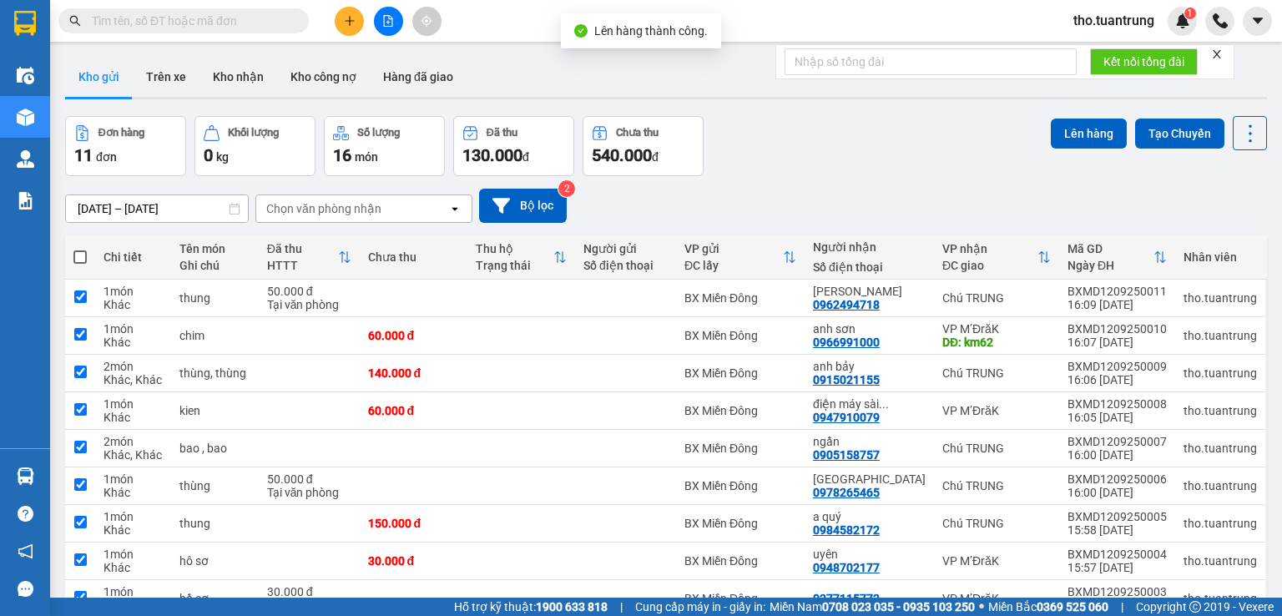
checkbox input "true"
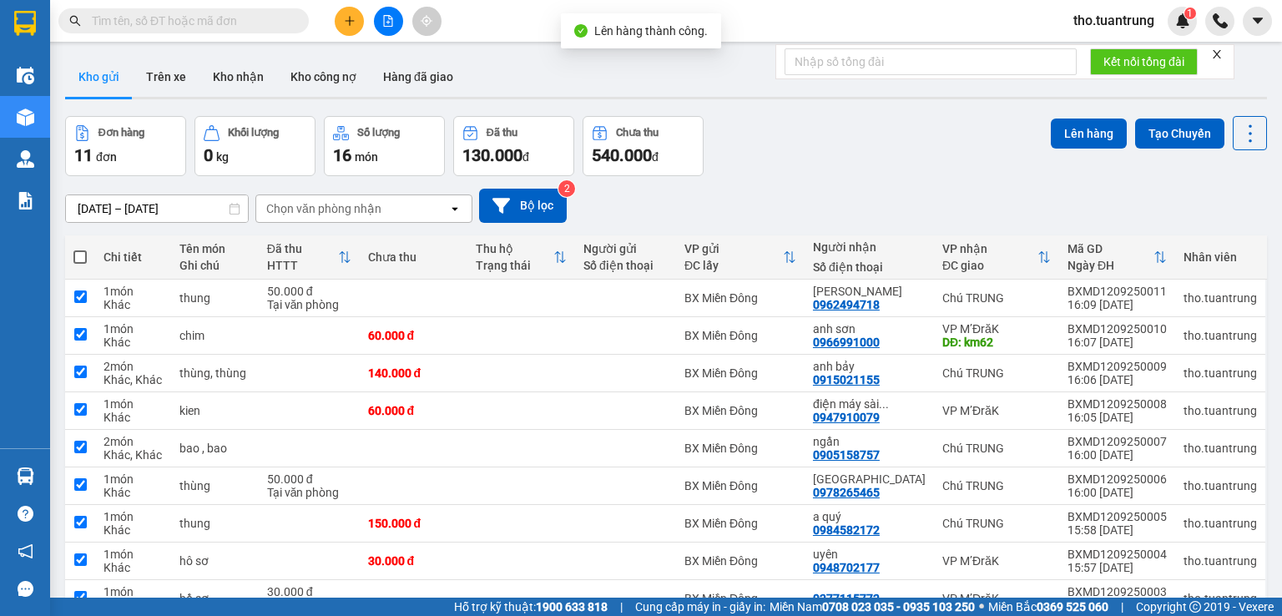
checkbox input "true"
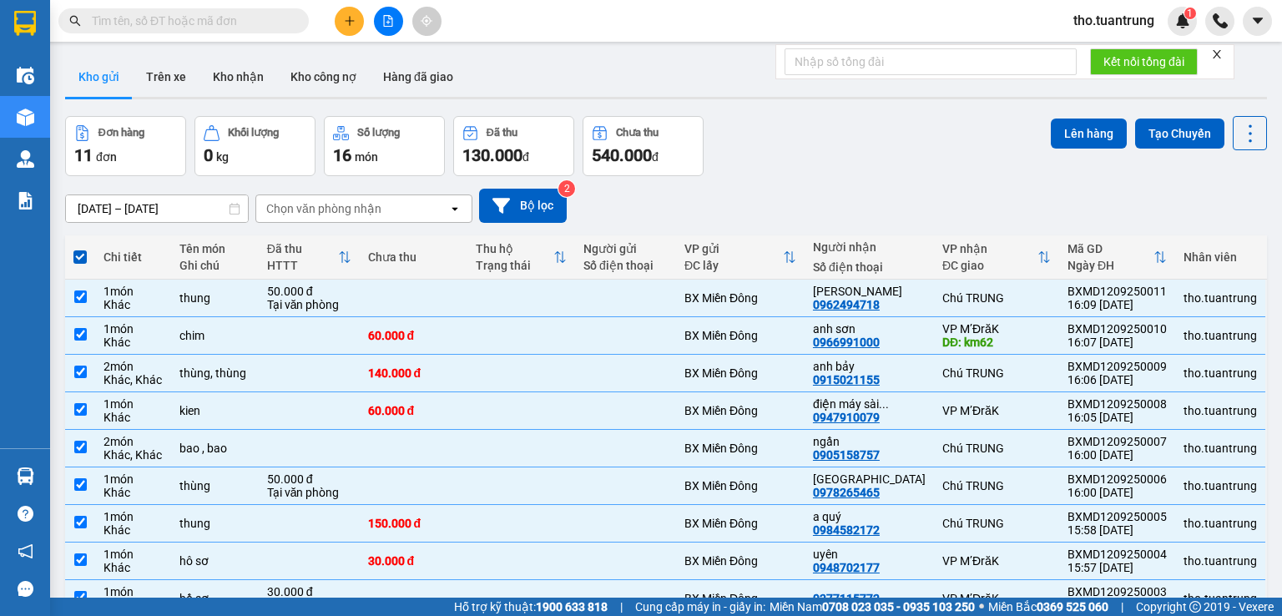
click at [361, 210] on div "Chọn văn phòng nhận" at bounding box center [323, 208] width 115 height 17
click at [1073, 139] on button "Lên hàng" at bounding box center [1089, 134] width 76 height 30
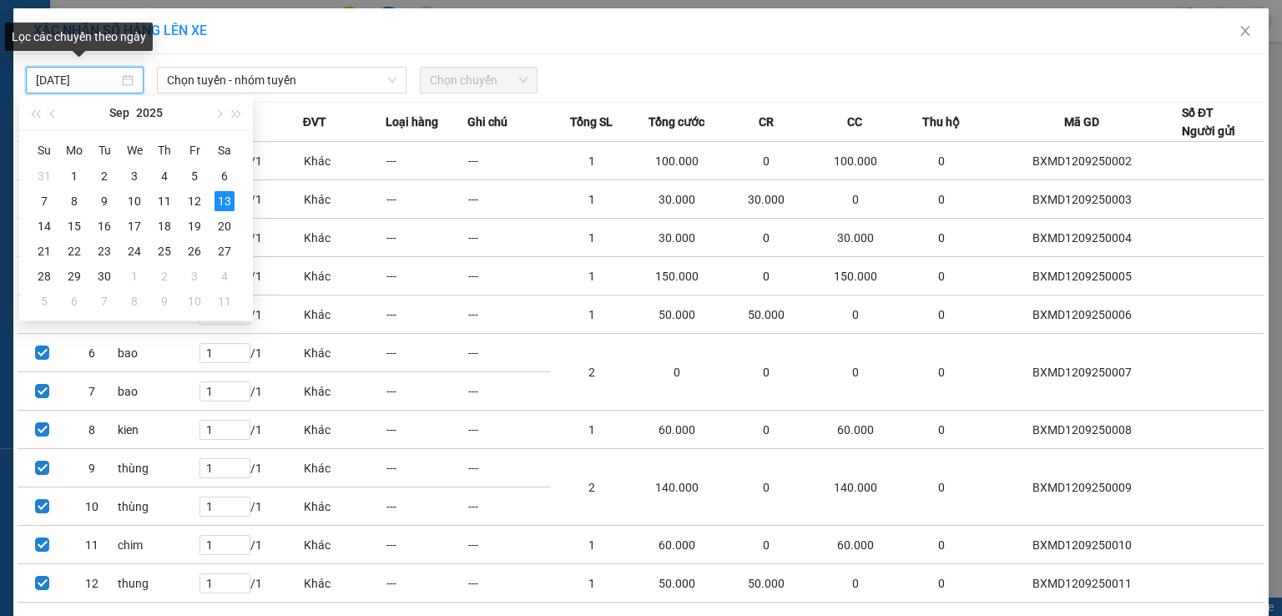
click at [104, 88] on input "[DATE]" at bounding box center [77, 80] width 83 height 18
click at [203, 204] on div "12" at bounding box center [195, 201] width 20 height 20
type input "[DATE]"
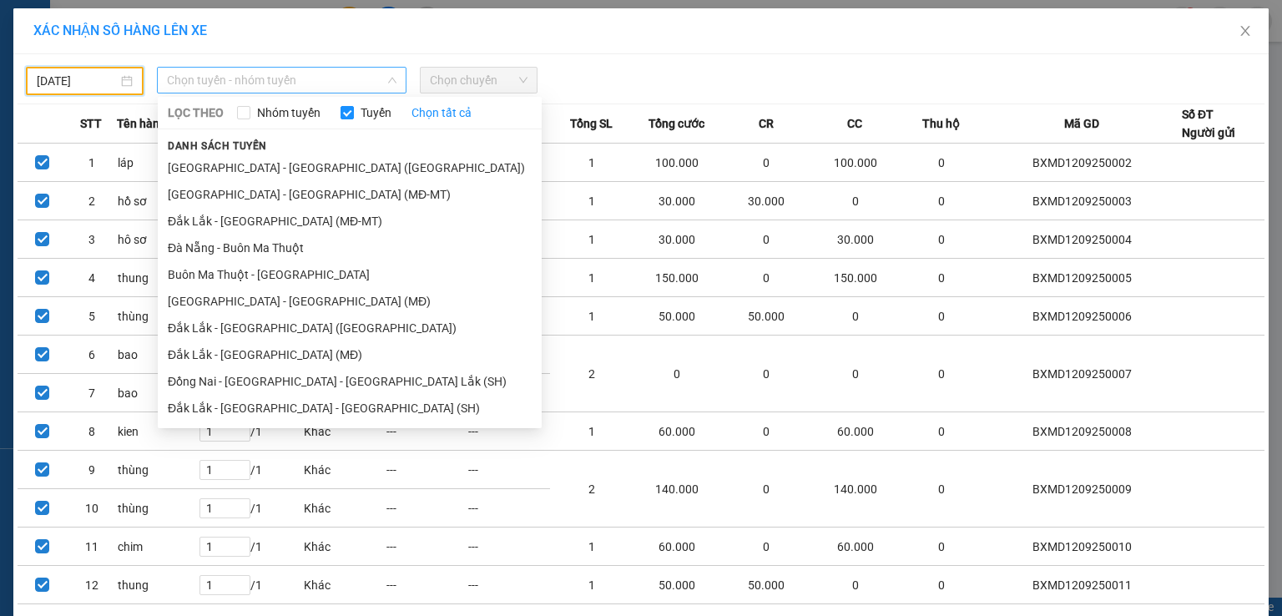
click at [289, 85] on span "Chọn tuyến - nhóm tuyến" at bounding box center [282, 80] width 230 height 25
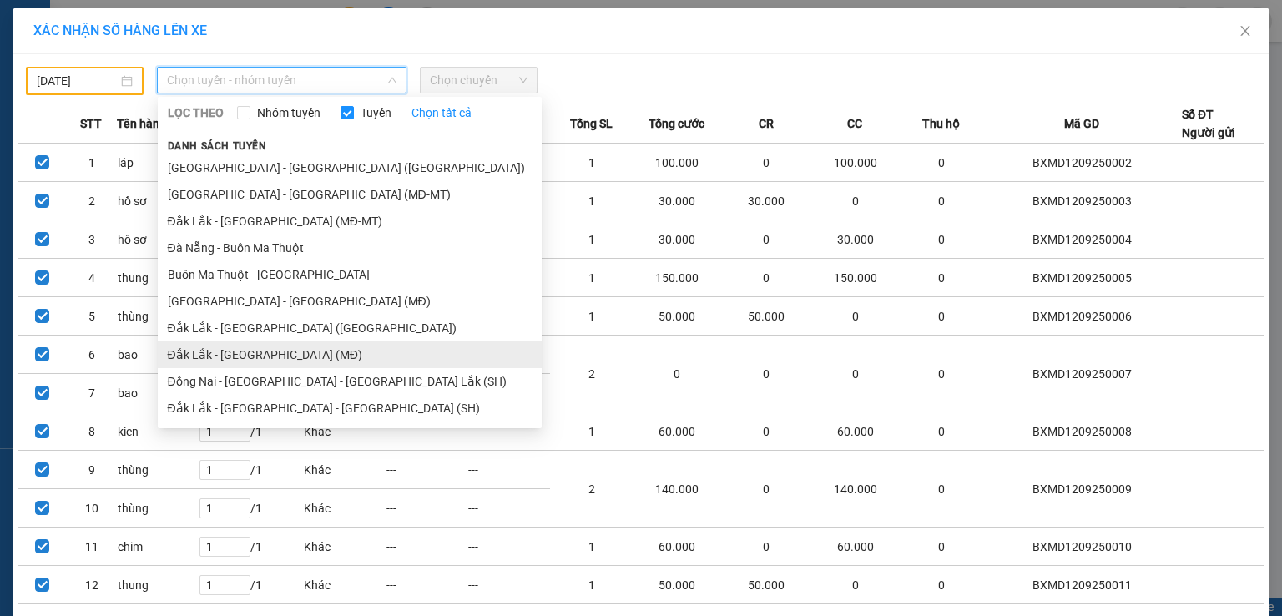
click at [273, 345] on li "Đắk Lắk - [GEOGRAPHIC_DATA] (MĐ)" at bounding box center [350, 354] width 384 height 27
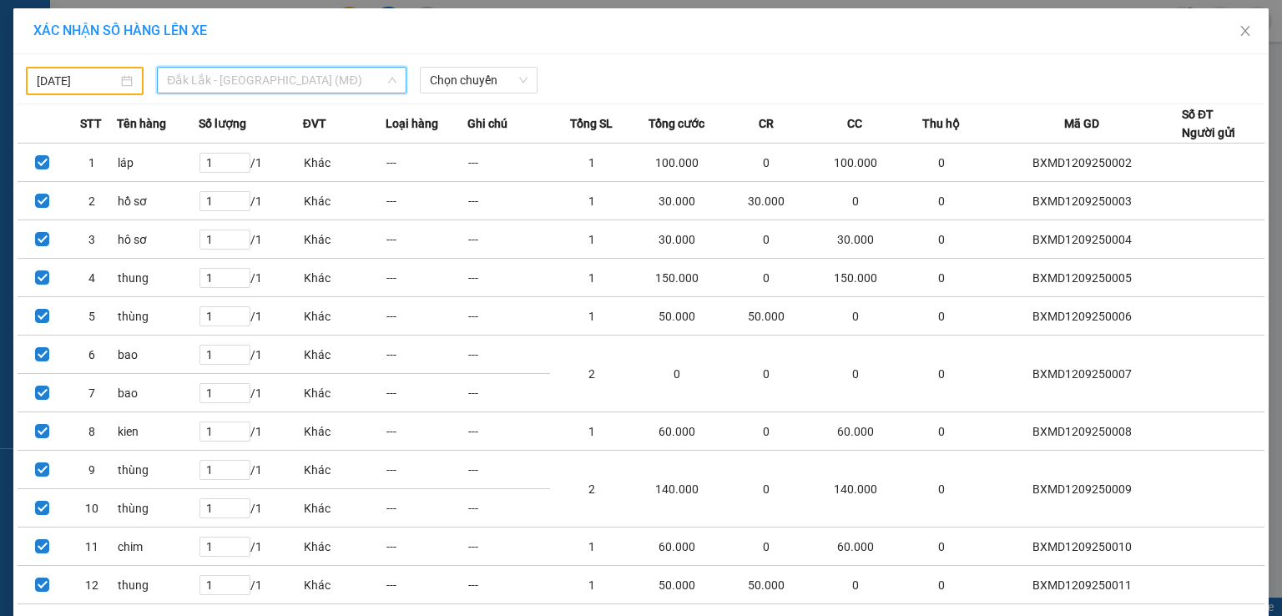
click at [296, 88] on span "Đắk Lắk - [GEOGRAPHIC_DATA] (MĐ)" at bounding box center [282, 80] width 230 height 25
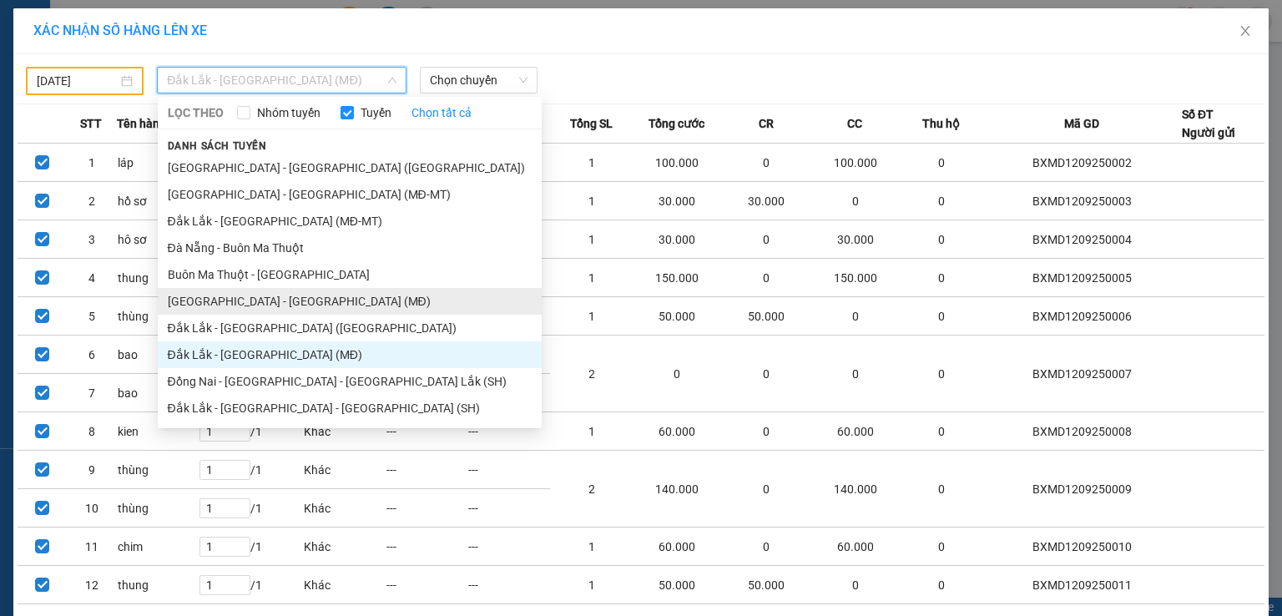
click at [285, 302] on li "[GEOGRAPHIC_DATA] - [GEOGRAPHIC_DATA] (MĐ)" at bounding box center [350, 301] width 384 height 27
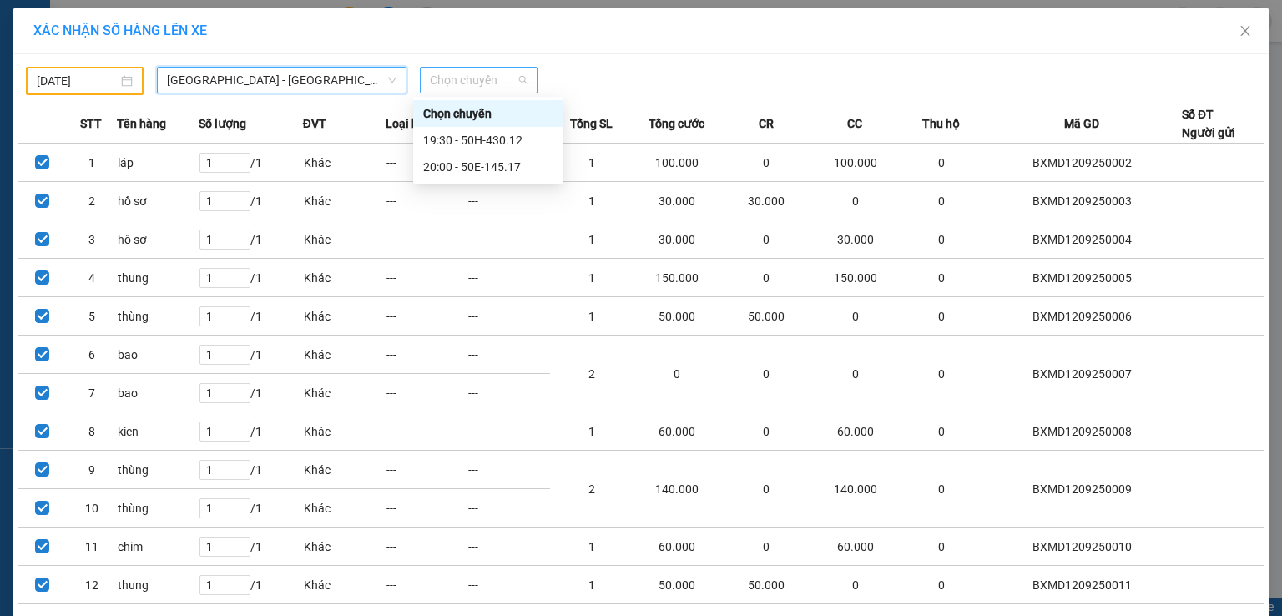
click at [483, 83] on span "Chọn chuyến" at bounding box center [479, 80] width 98 height 25
click at [471, 170] on div "20:00 - 50E-145.17" at bounding box center [488, 167] width 130 height 18
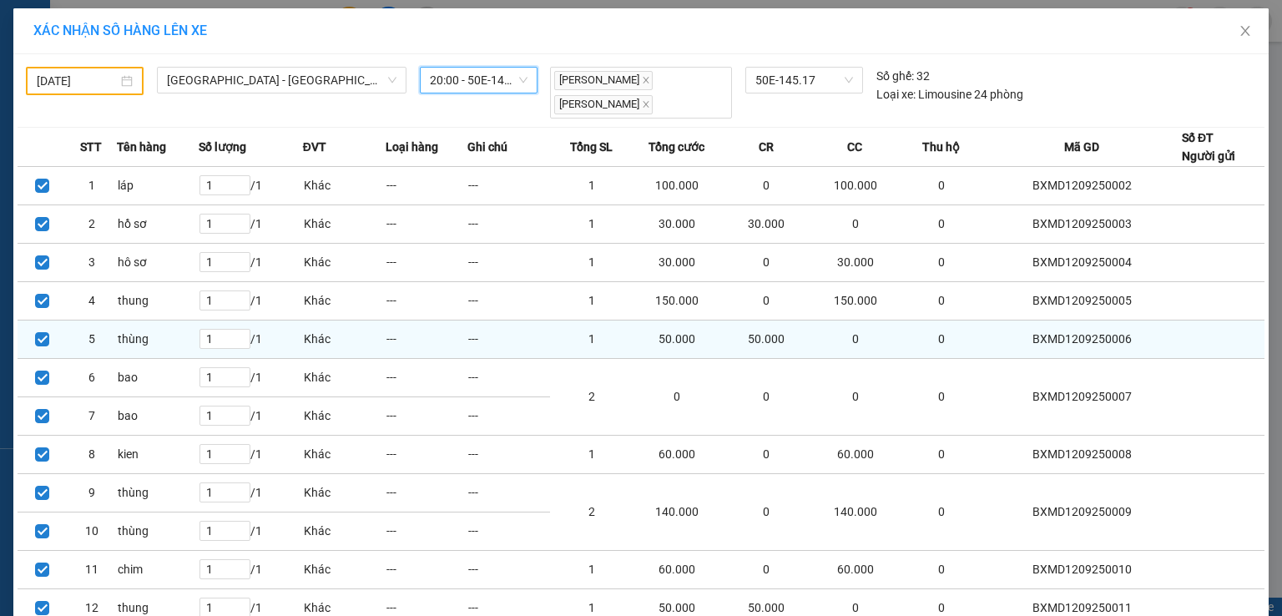
scroll to position [122, 0]
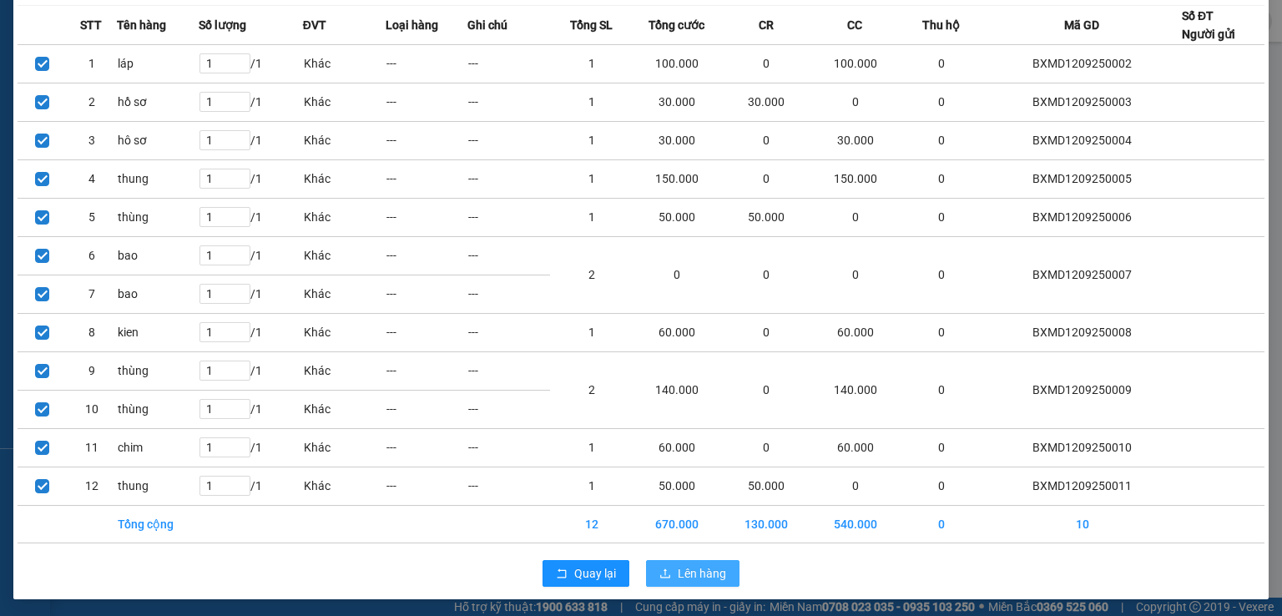
click at [701, 574] on span "Lên hàng" at bounding box center [702, 573] width 48 height 18
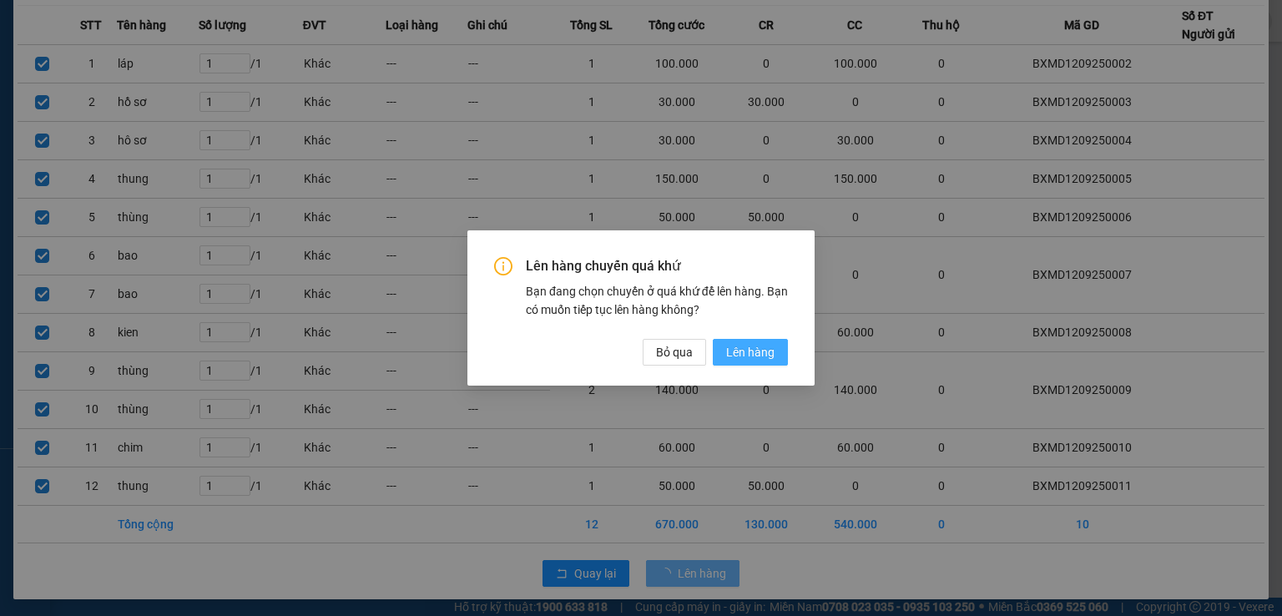
click at [761, 350] on span "Lên hàng" at bounding box center [750, 352] width 48 height 18
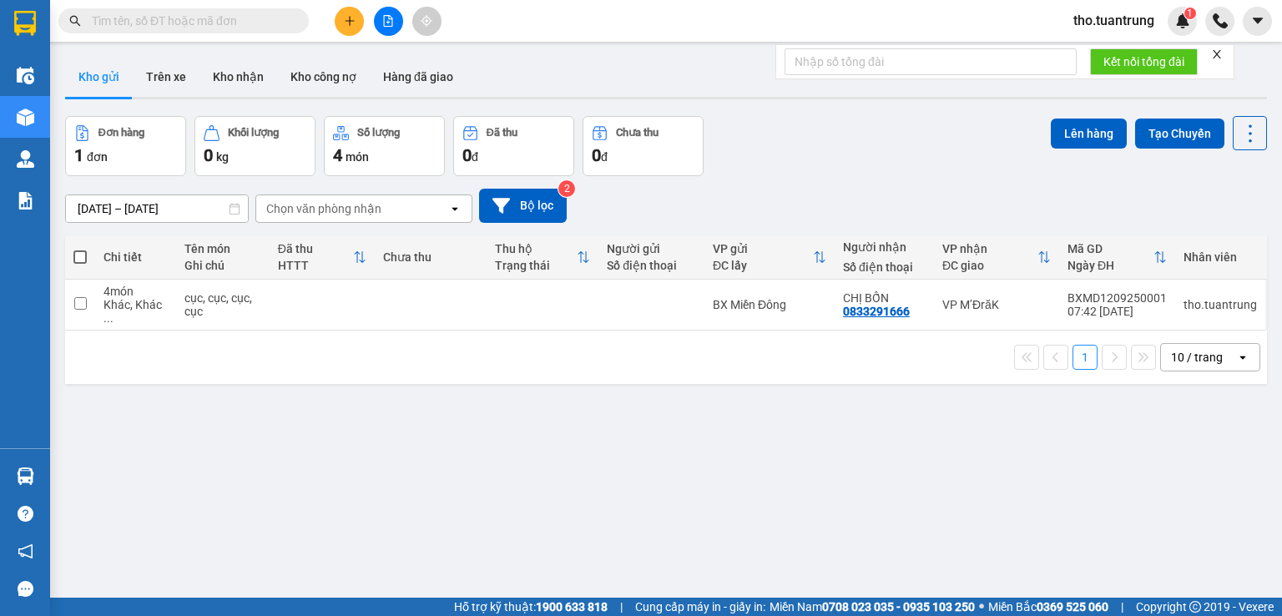
click at [80, 255] on span at bounding box center [79, 256] width 13 height 13
click at [80, 249] on input "checkbox" at bounding box center [80, 249] width 0 height 0
checkbox input "true"
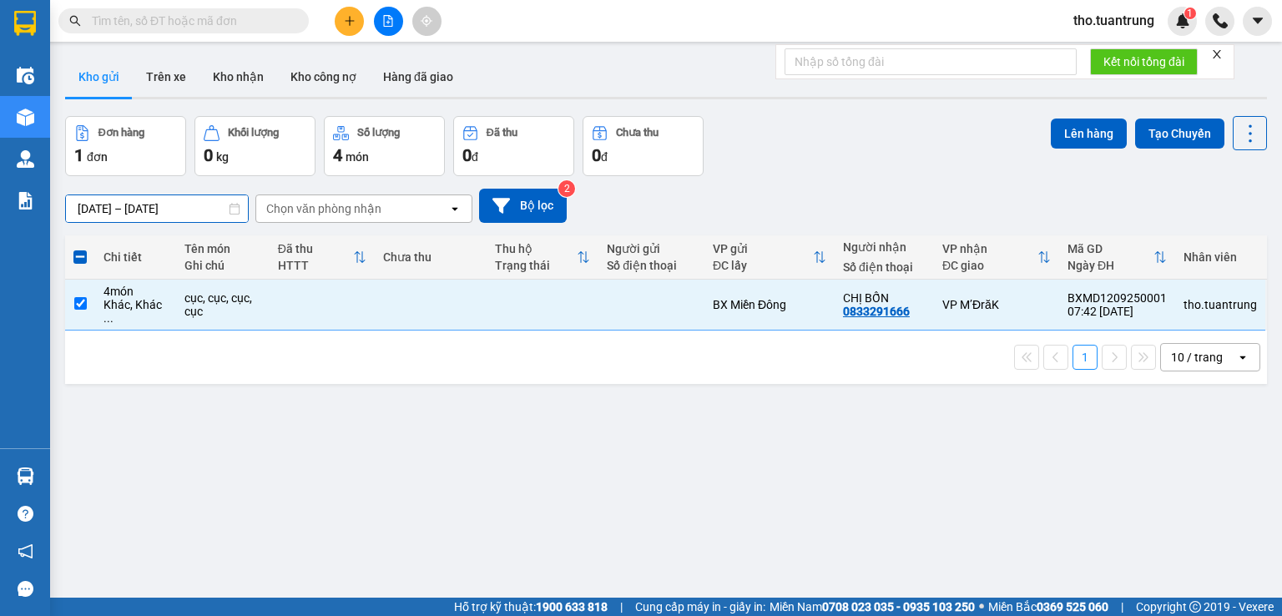
click at [146, 201] on input "[DATE] – [DATE]" at bounding box center [157, 208] width 182 height 27
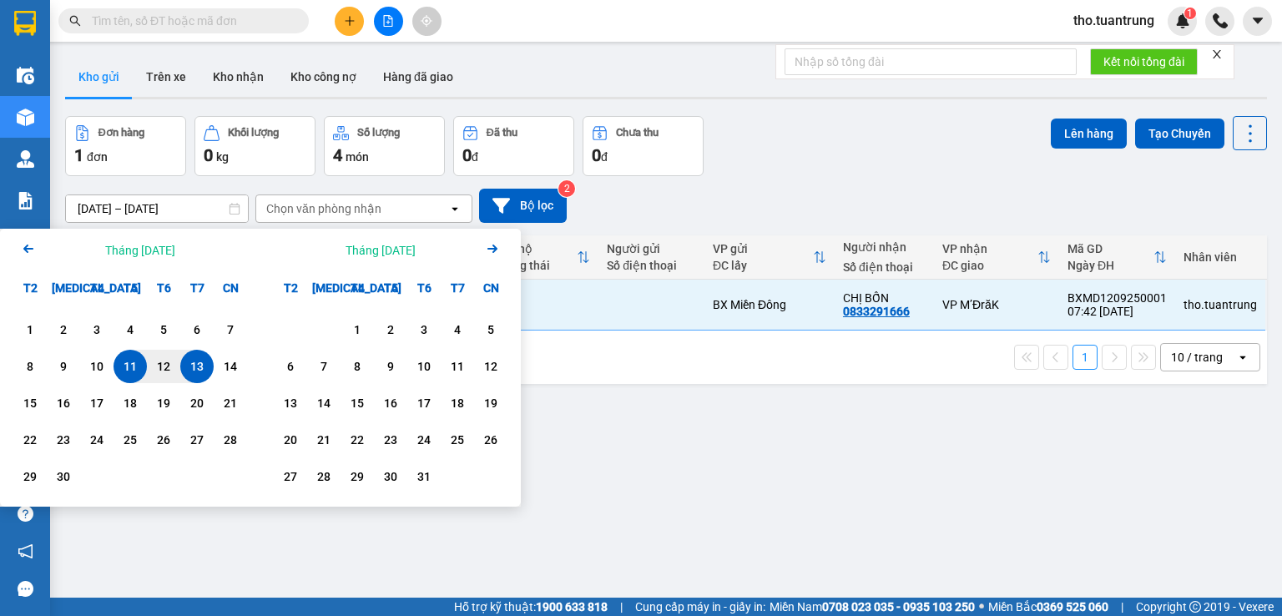
click at [195, 365] on div "13" at bounding box center [196, 367] width 23 height 20
type input "[DATE] – / /"
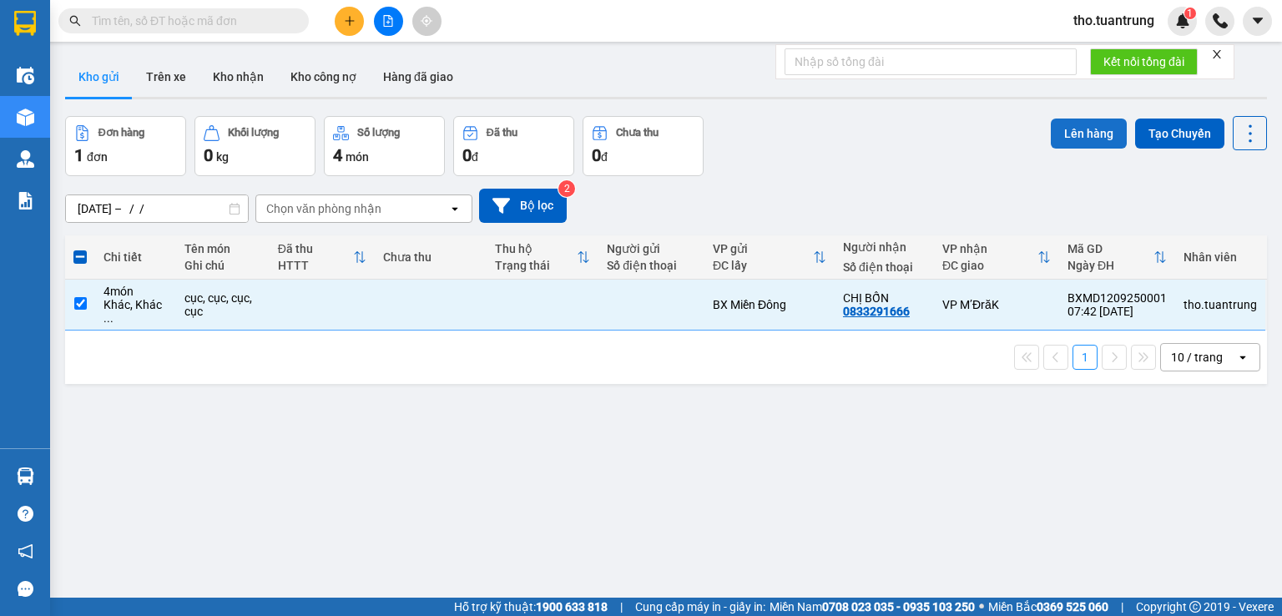
click at [1069, 125] on button "Lên hàng" at bounding box center [1089, 134] width 76 height 30
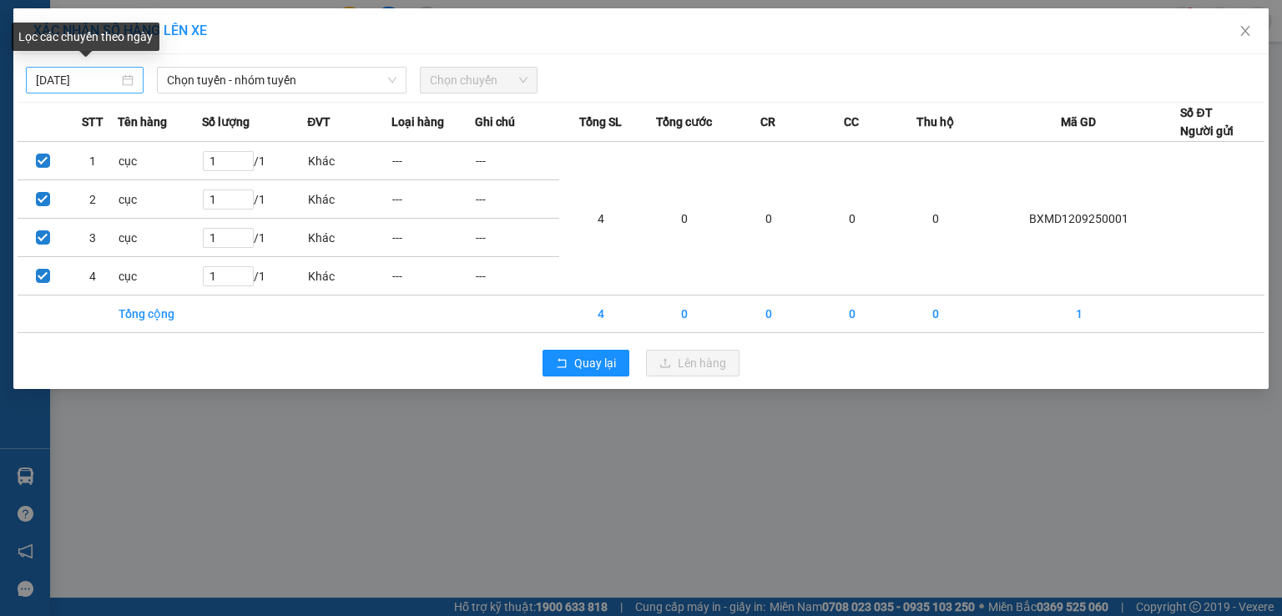
click at [114, 75] on input "[DATE]" at bounding box center [77, 80] width 83 height 18
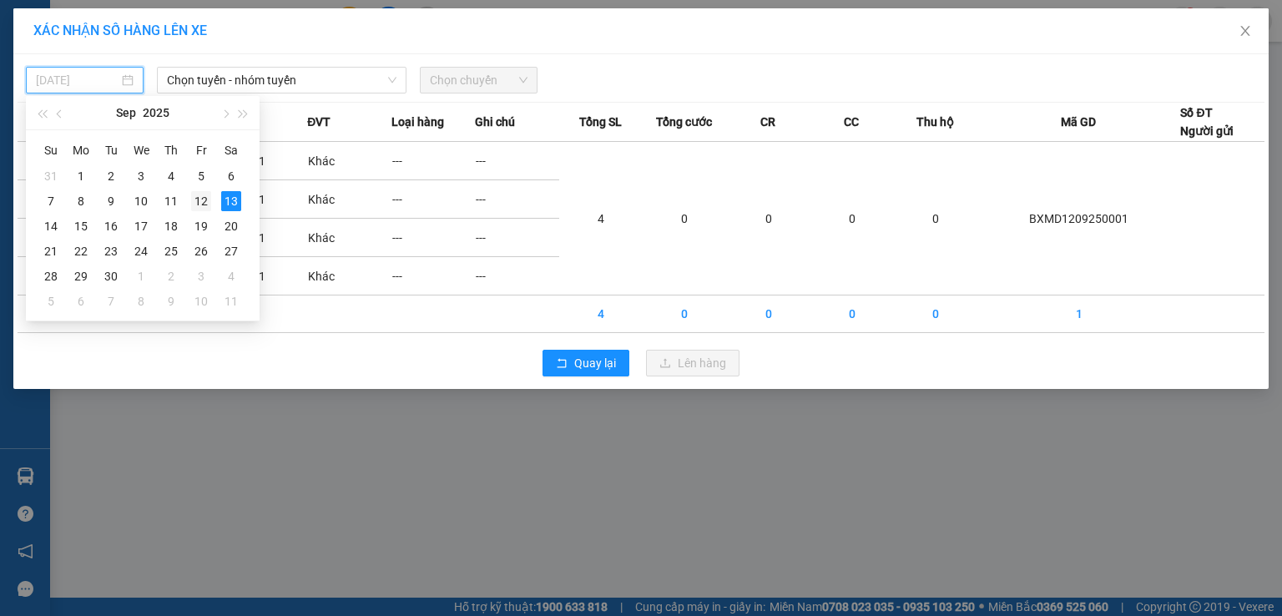
click at [194, 200] on div "12" at bounding box center [201, 201] width 20 height 20
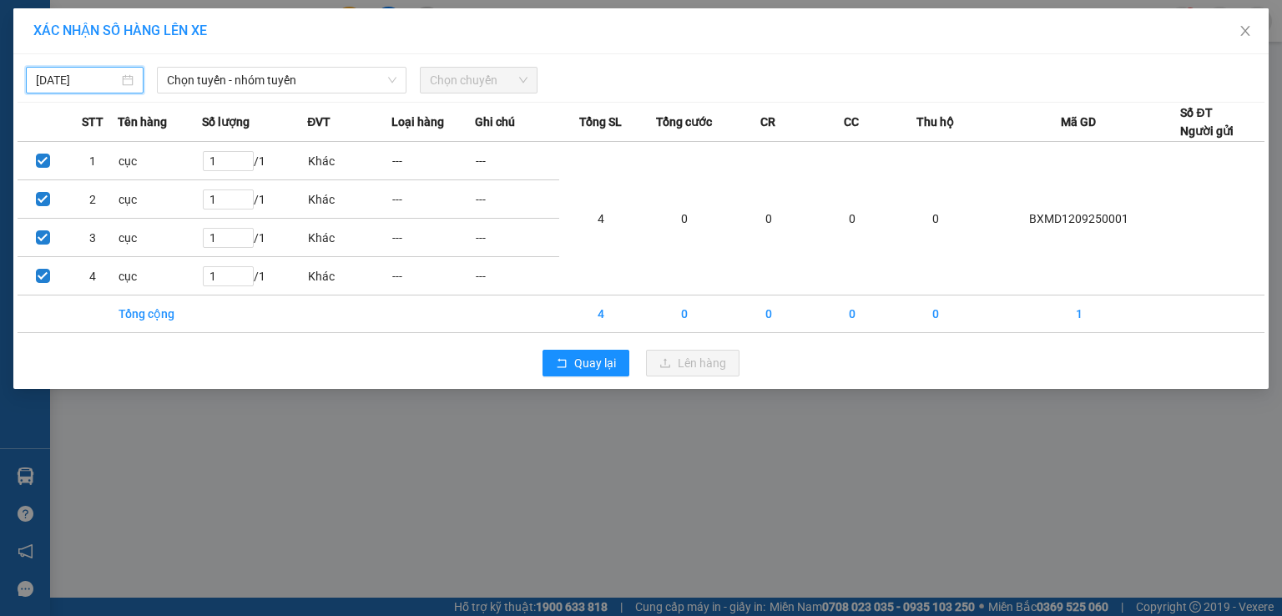
type input "[DATE]"
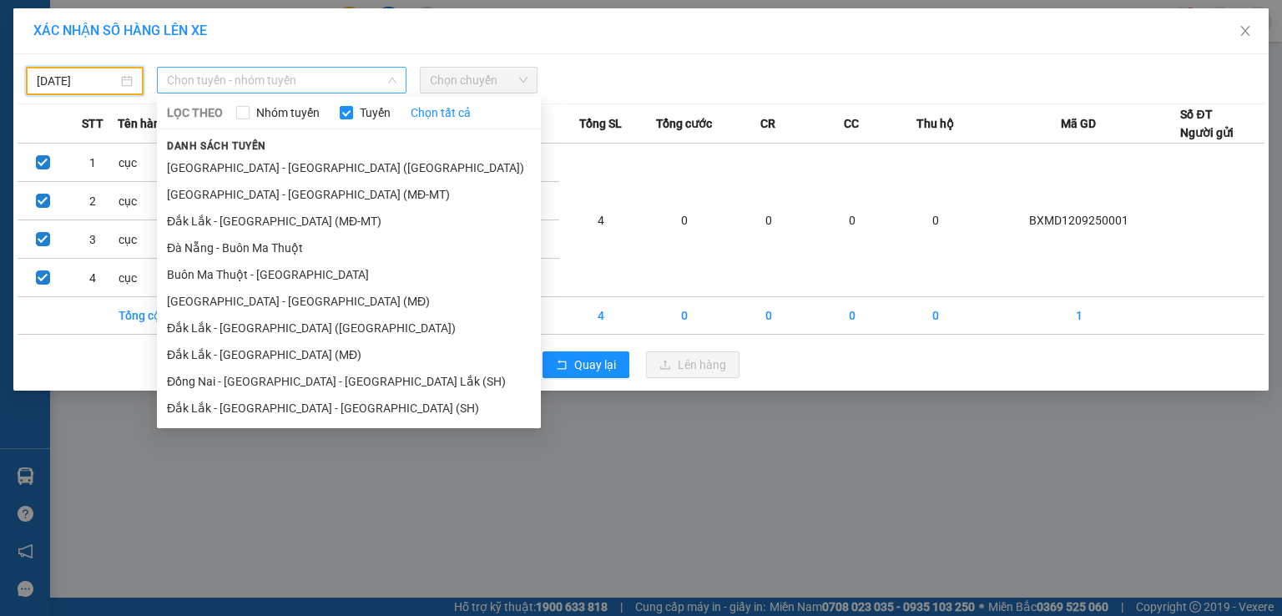
click at [264, 89] on span "Chọn tuyến - nhóm tuyến" at bounding box center [282, 80] width 230 height 25
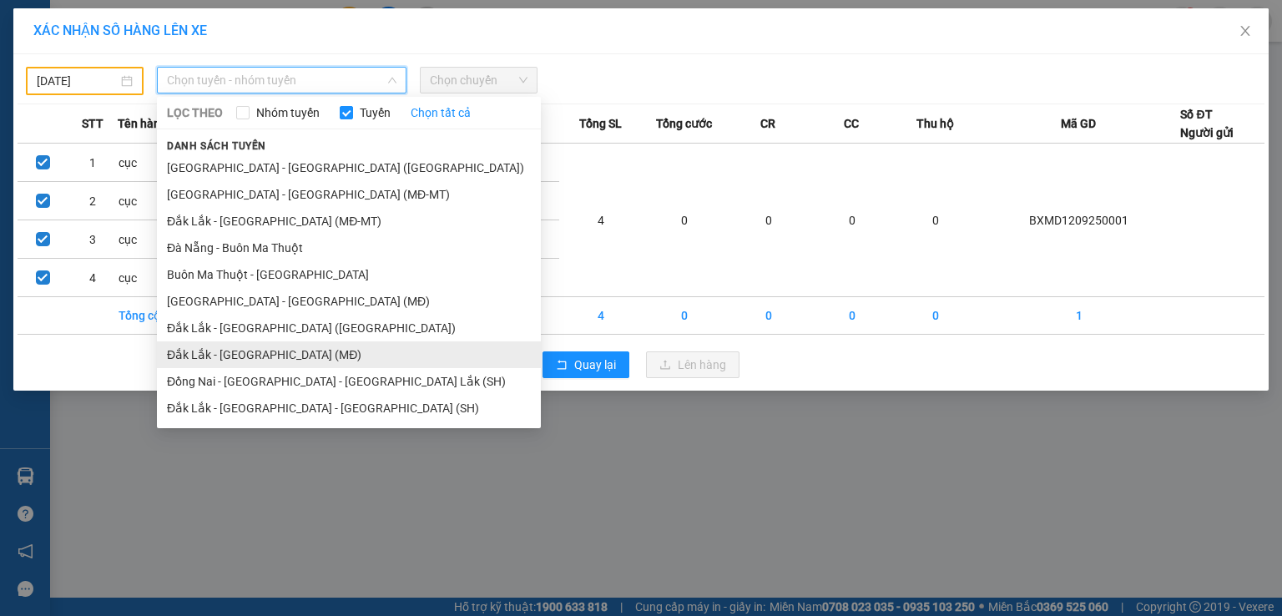
click at [288, 356] on li "Đắk Lắk - [GEOGRAPHIC_DATA] (MĐ)" at bounding box center [349, 354] width 384 height 27
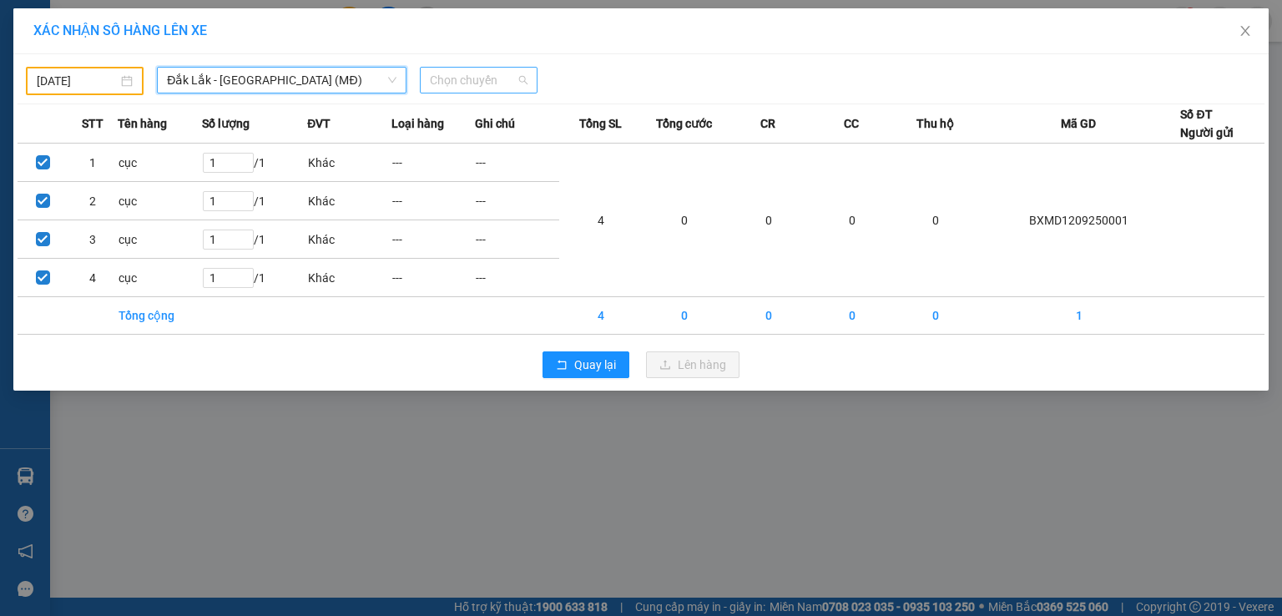
click at [453, 78] on span "Chọn chuyến" at bounding box center [479, 80] width 98 height 25
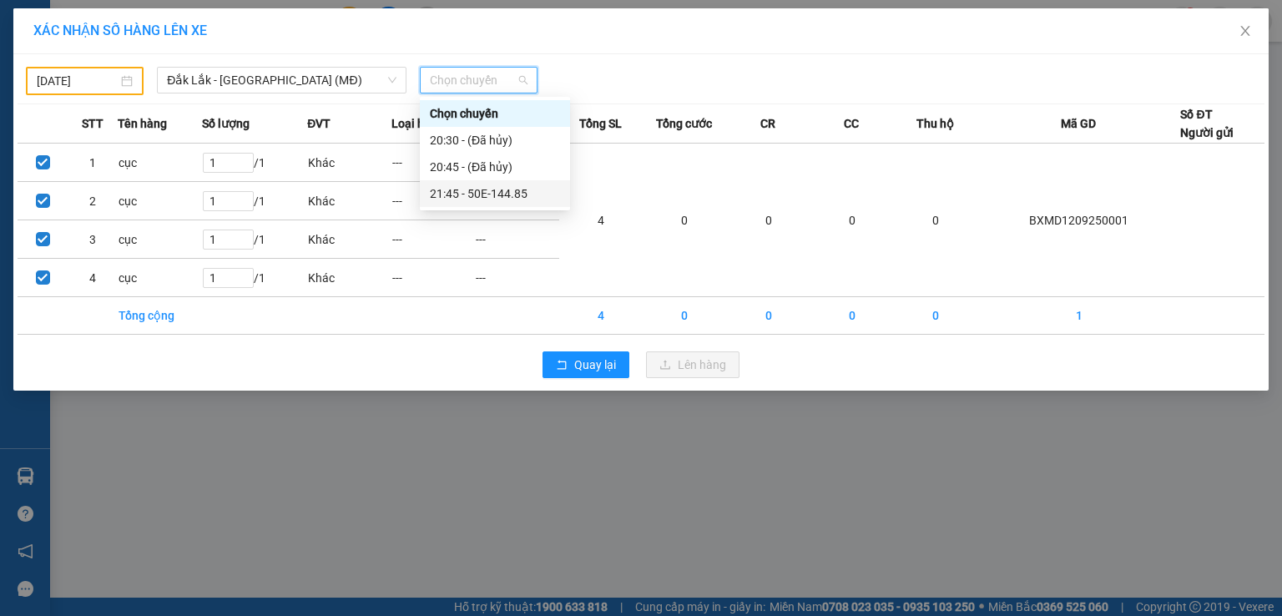
click at [456, 200] on div "21:45 - 50E-144.85" at bounding box center [495, 194] width 130 height 18
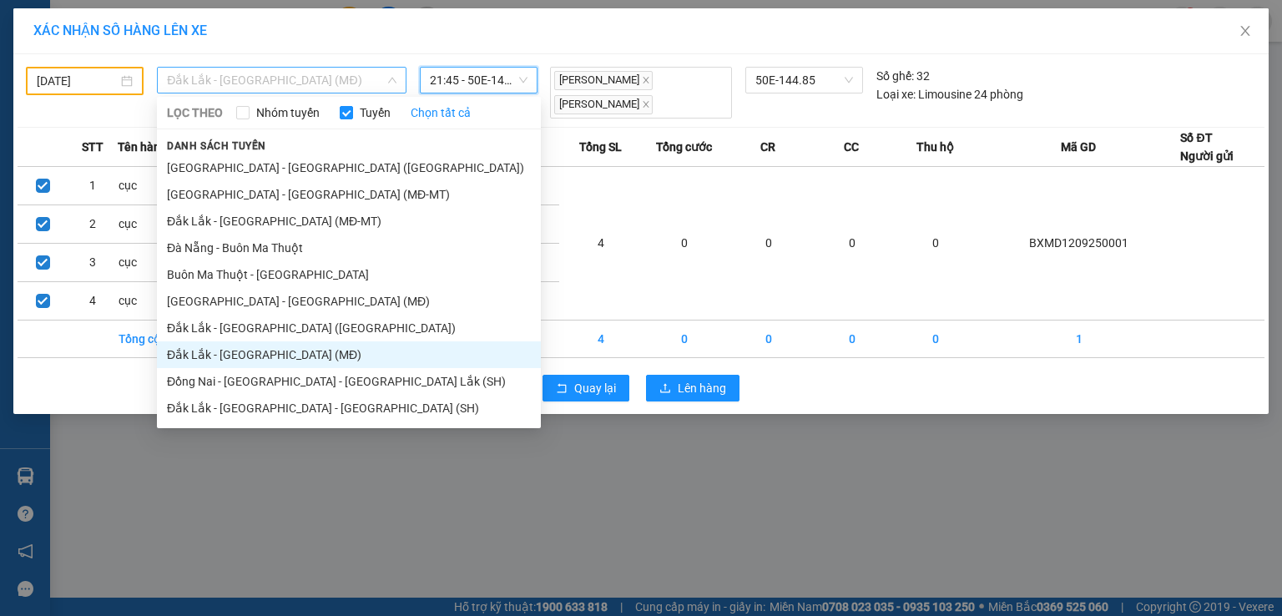
click at [281, 80] on span "Đắk Lắk - [GEOGRAPHIC_DATA] (MĐ)" at bounding box center [282, 80] width 230 height 25
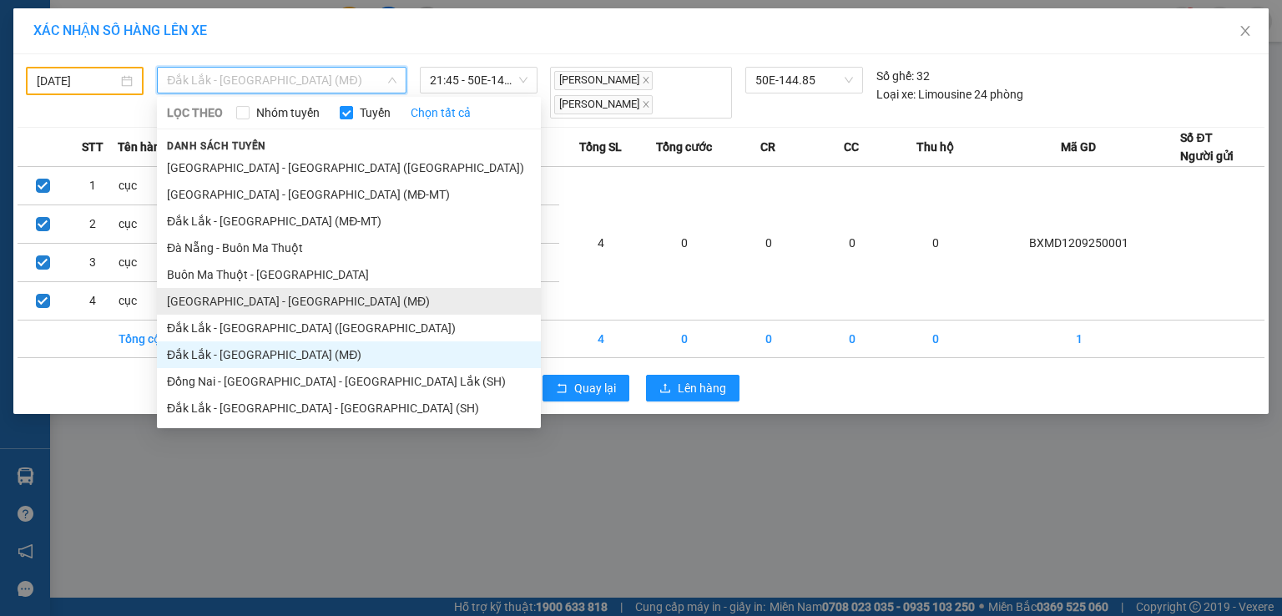
click at [241, 306] on li "[GEOGRAPHIC_DATA] - [GEOGRAPHIC_DATA] (MĐ)" at bounding box center [349, 301] width 384 height 27
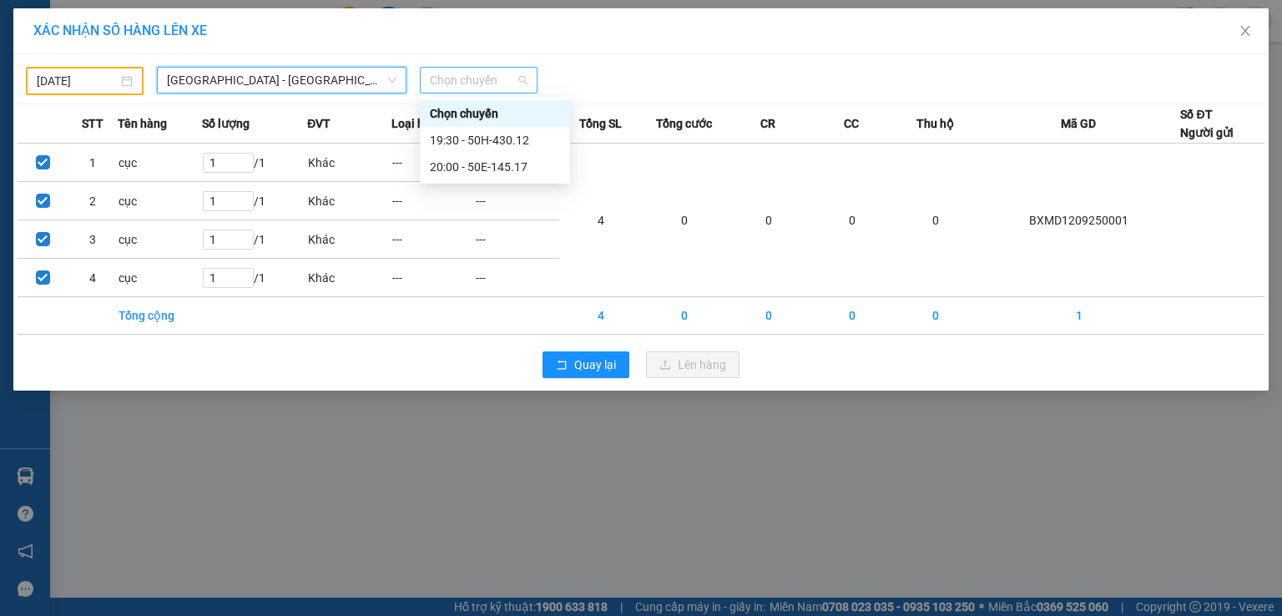
click at [497, 83] on span "Chọn chuyến" at bounding box center [479, 80] width 98 height 25
click at [493, 160] on div "20:00 - 50E-145.17" at bounding box center [495, 167] width 130 height 18
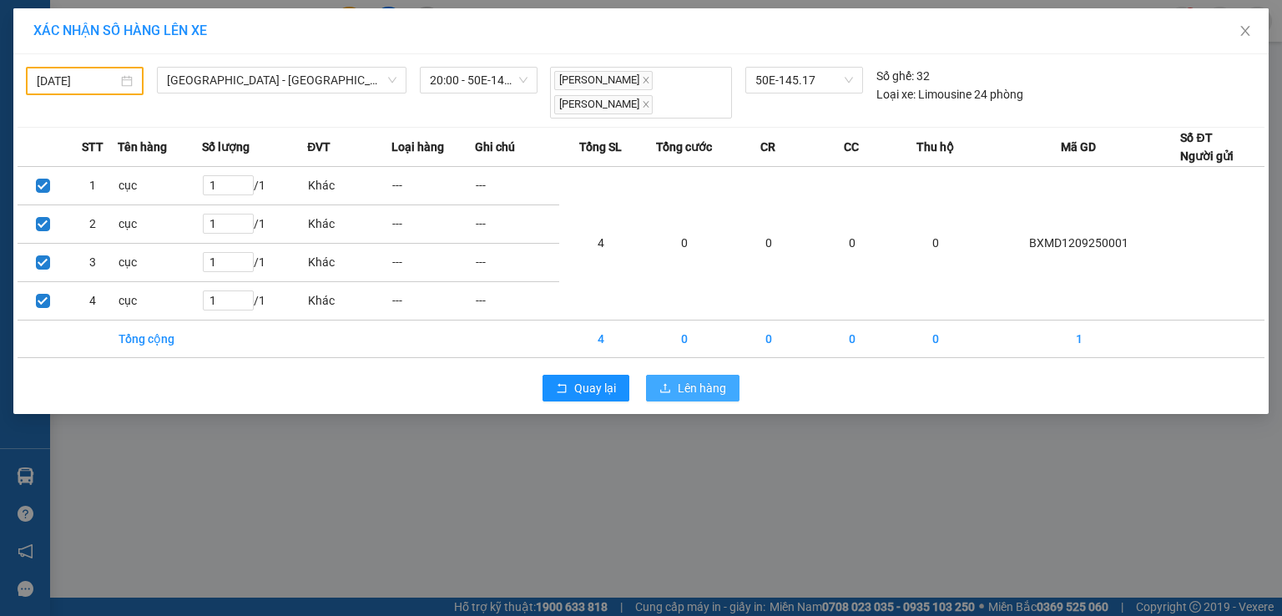
click at [681, 381] on span "Lên hàng" at bounding box center [702, 388] width 48 height 18
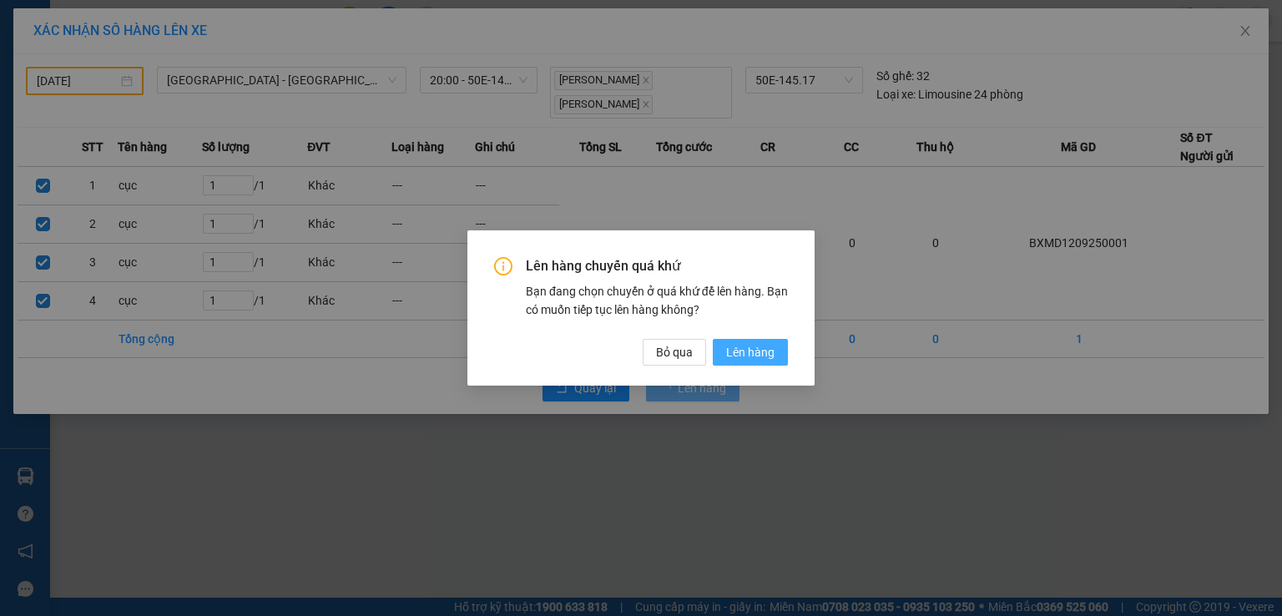
click at [734, 349] on span "Lên hàng" at bounding box center [750, 352] width 48 height 18
